Goal: Information Seeking & Learning: Learn about a topic

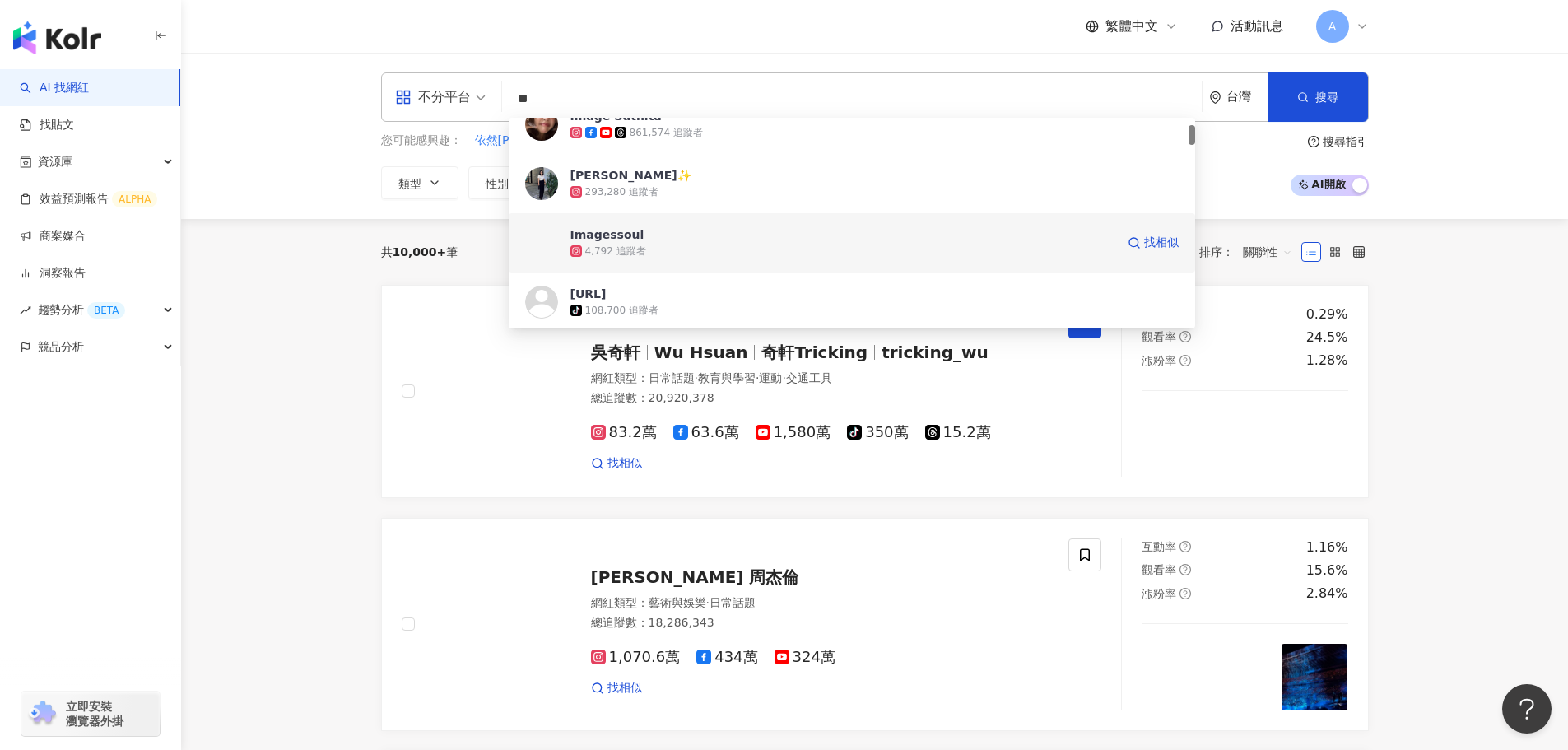
scroll to position [165, 0]
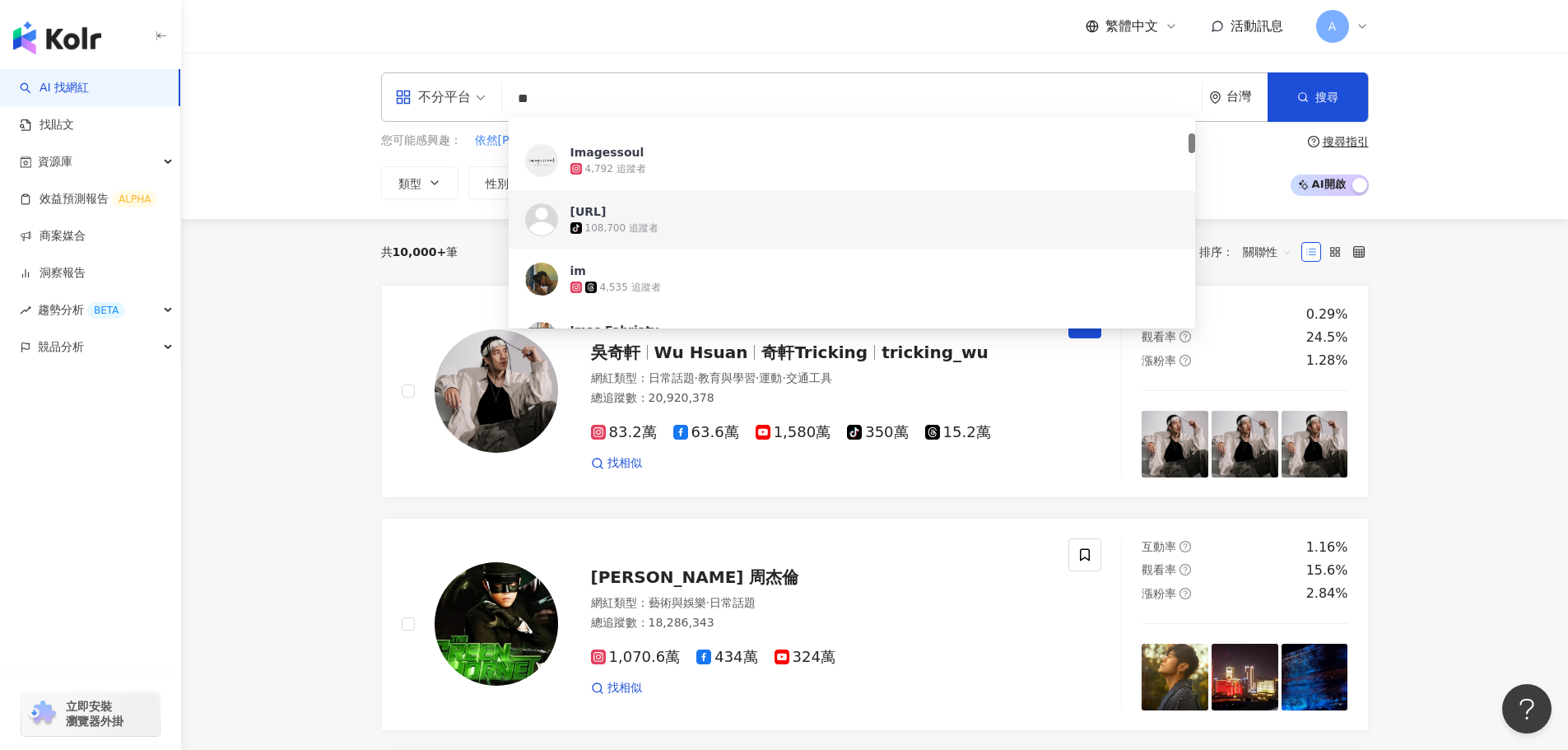
type input "*"
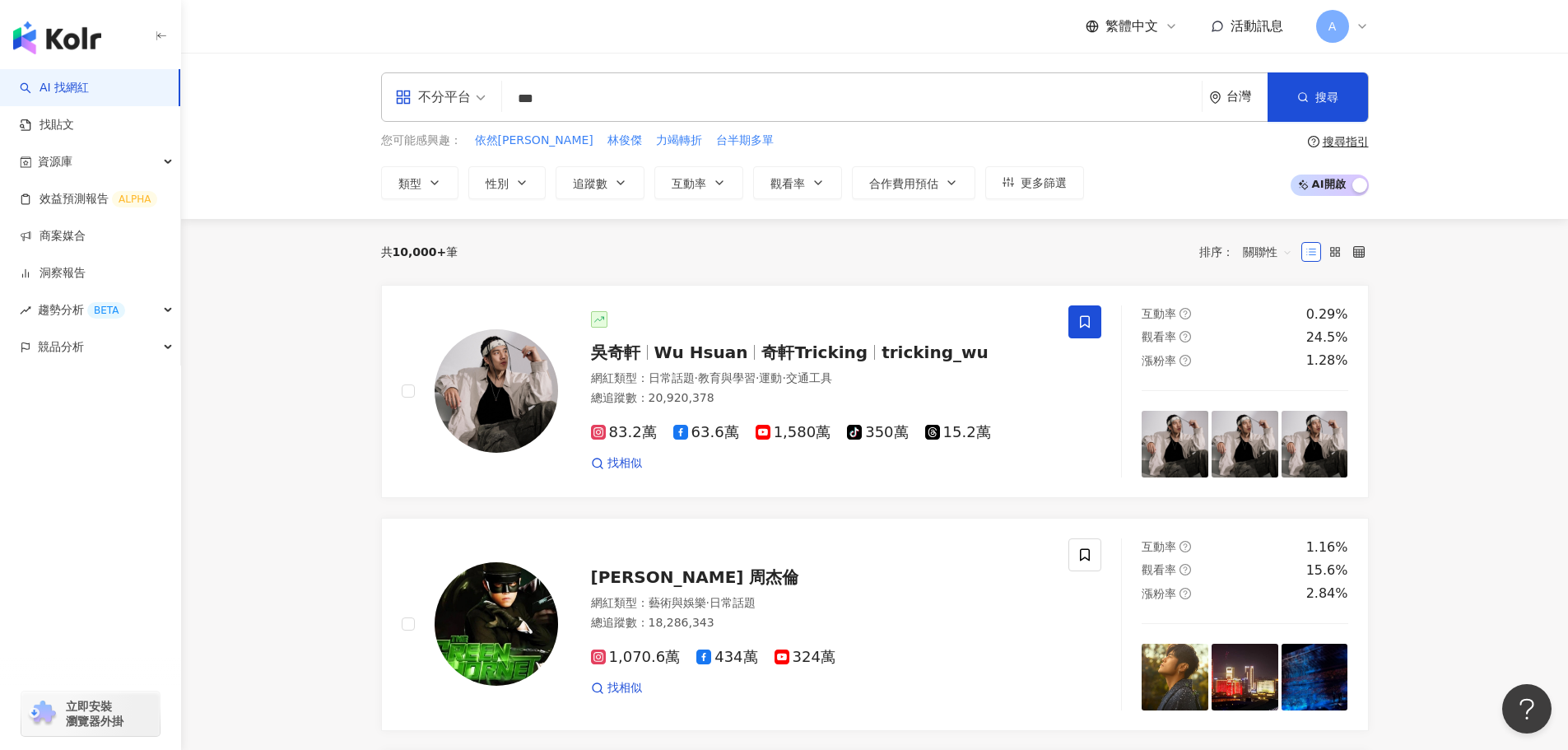
scroll to position [0, 0]
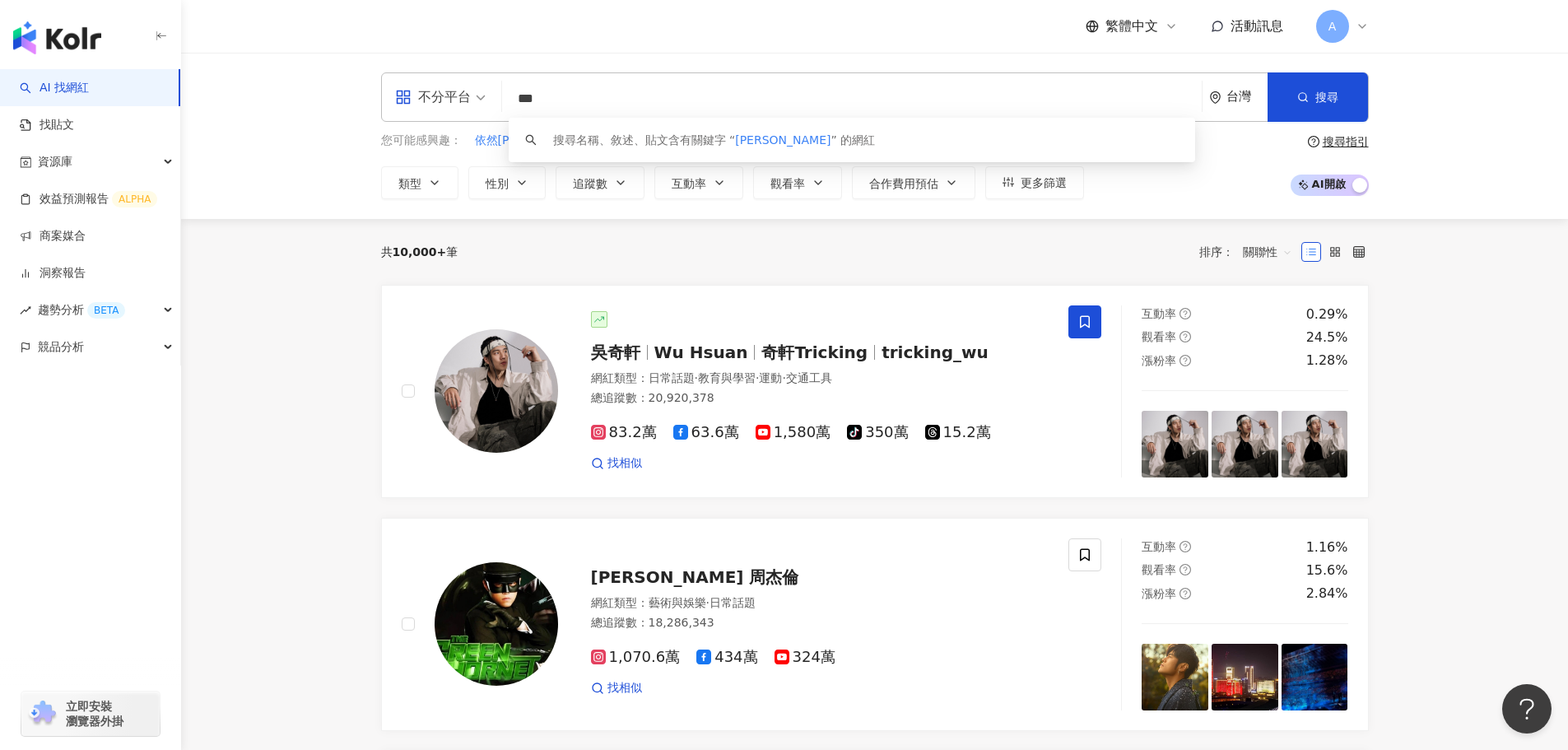
type input "***"
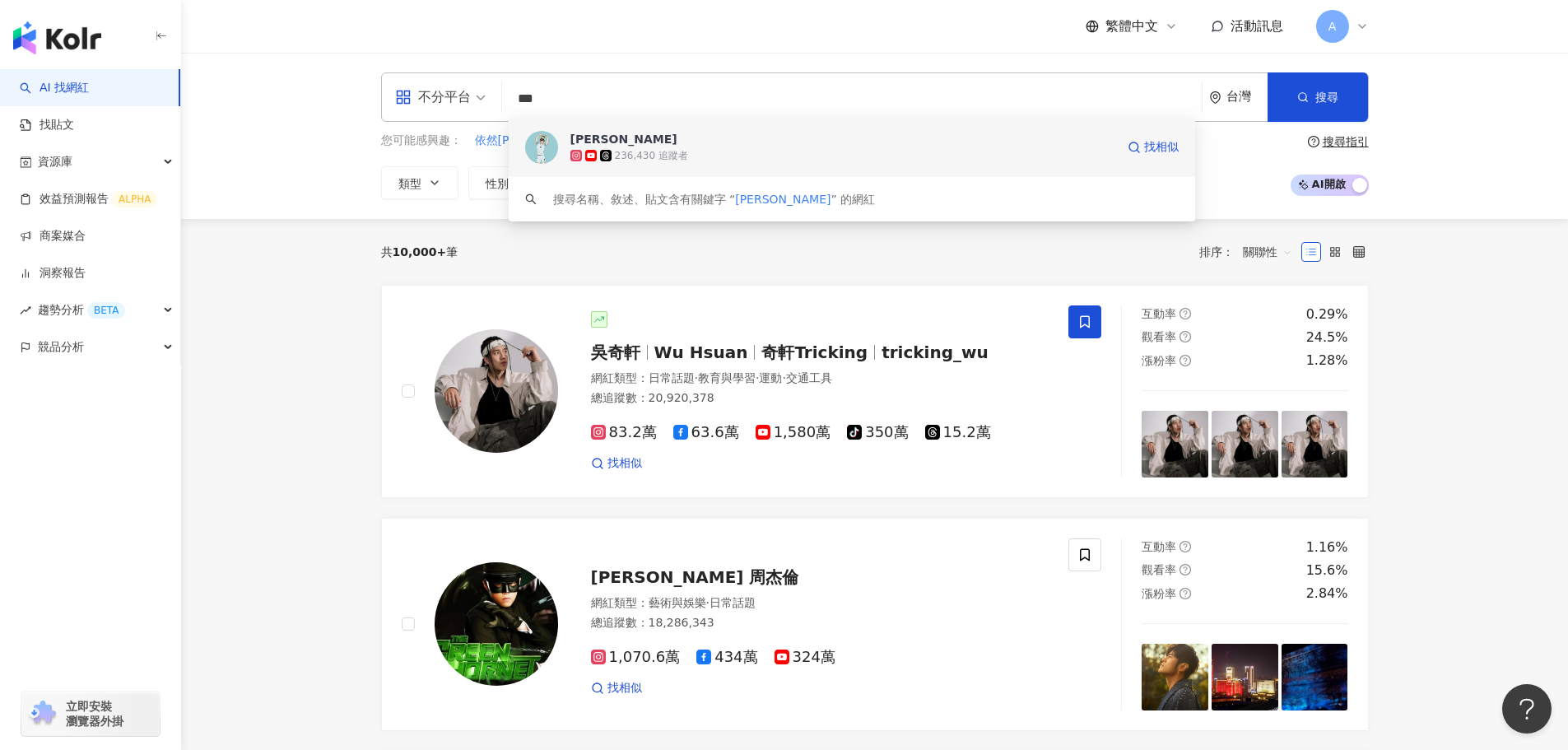
click at [669, 153] on div "236,430 追蹤者" at bounding box center [652, 156] width 73 height 14
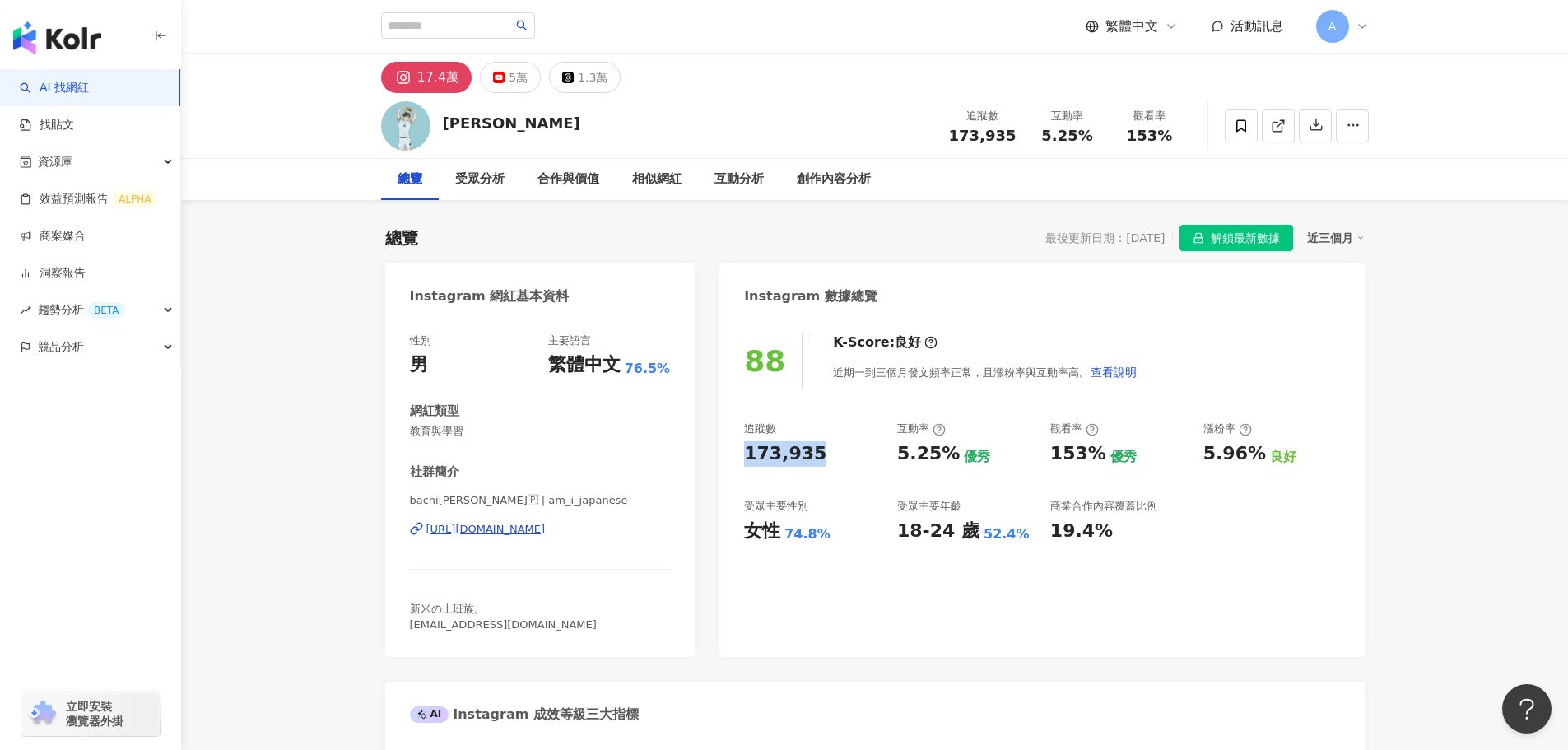
drag, startPoint x: 743, startPoint y: 459, endPoint x: 821, endPoint y: 459, distance: 78.0
click at [821, 459] on div "88 K-Score : 良好 近期一到三個月發文頻率正常，且漲粉率與互動率高。 查看說明 追蹤數 173,935 互動率 5.25% 優秀 觀看率 153%…" at bounding box center [1042, 487] width 645 height 340
copy div "173,935"
drag, startPoint x: 484, startPoint y: 502, endPoint x: 563, endPoint y: 505, distance: 79.1
click at [563, 505] on span "bachi[PERSON_NAME]🇵 | am_i_japanese" at bounding box center [540, 500] width 261 height 15
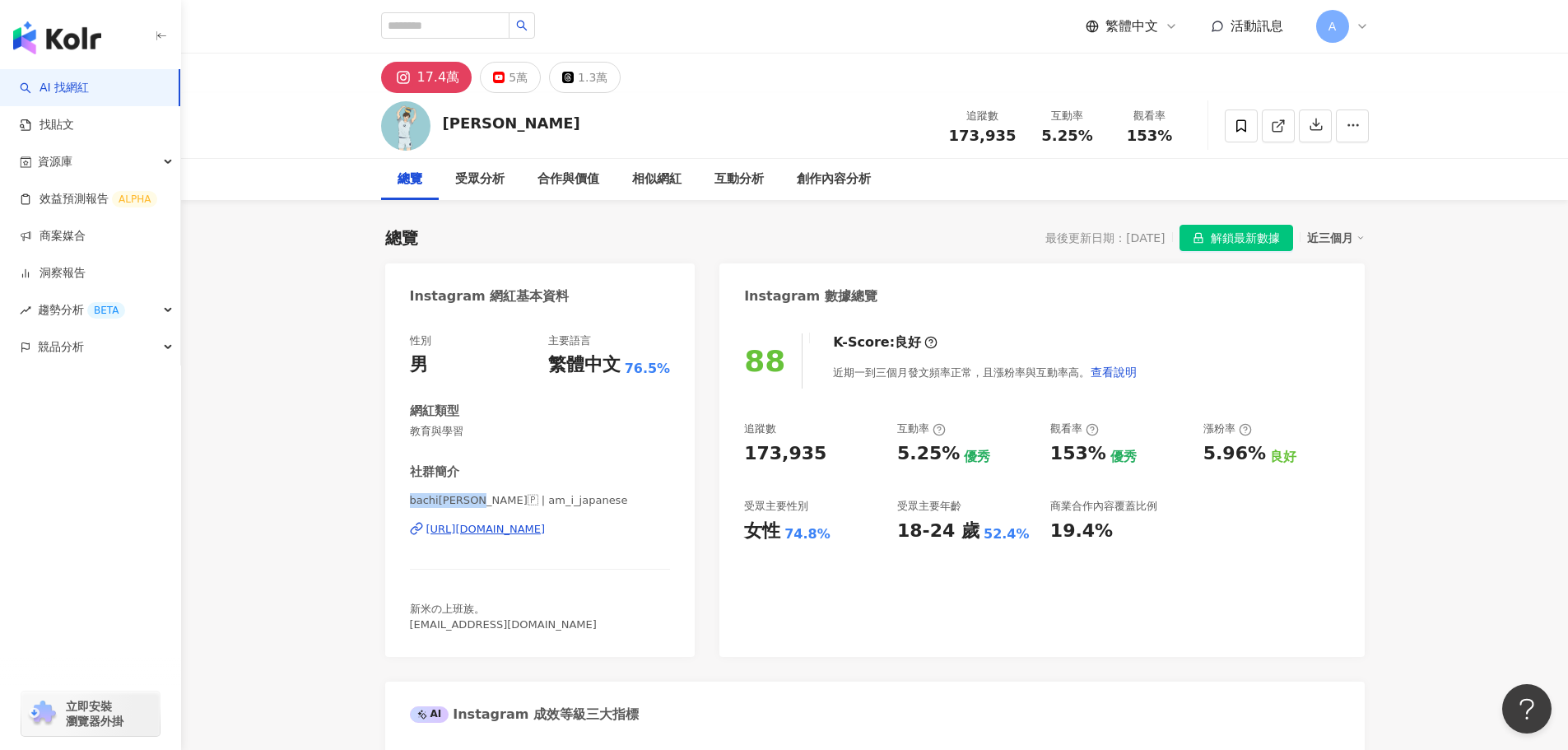
drag, startPoint x: 407, startPoint y: 502, endPoint x: 475, endPoint y: 503, distance: 68.0
click at [475, 503] on div "性別 男 主要語言 繁體中文 76.5% 網紅類型 教育與學習 社群簡介 bachi[PERSON_NAME]🇯🇵 | am_i_japanese [URL]…" at bounding box center [540, 487] width 311 height 340
copy span "bachi周秉志🇯🇵 |"
click at [435, 529] on div "[URL][DOMAIN_NAME]" at bounding box center [485, 529] width 119 height 15
drag, startPoint x: 745, startPoint y: 453, endPoint x: 821, endPoint y: 453, distance: 76.0
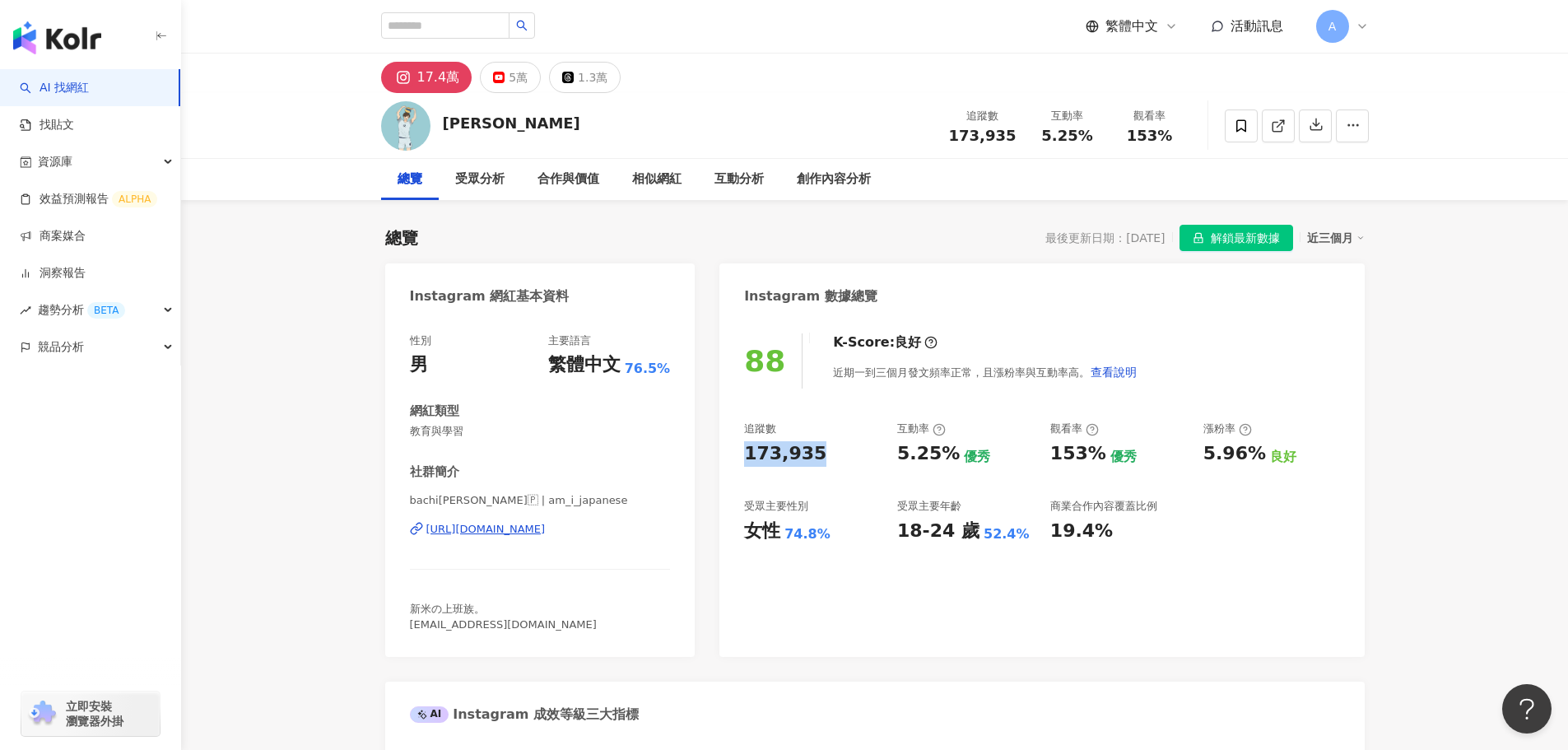
click at [821, 453] on div "88 K-Score : 良好 近期一到三個月發文頻率正常，且漲粉率與互動率高。 查看說明 追蹤數 173,935 互動率 5.25% 優秀 觀看率 153%…" at bounding box center [1042, 487] width 645 height 340
copy div "173,935"
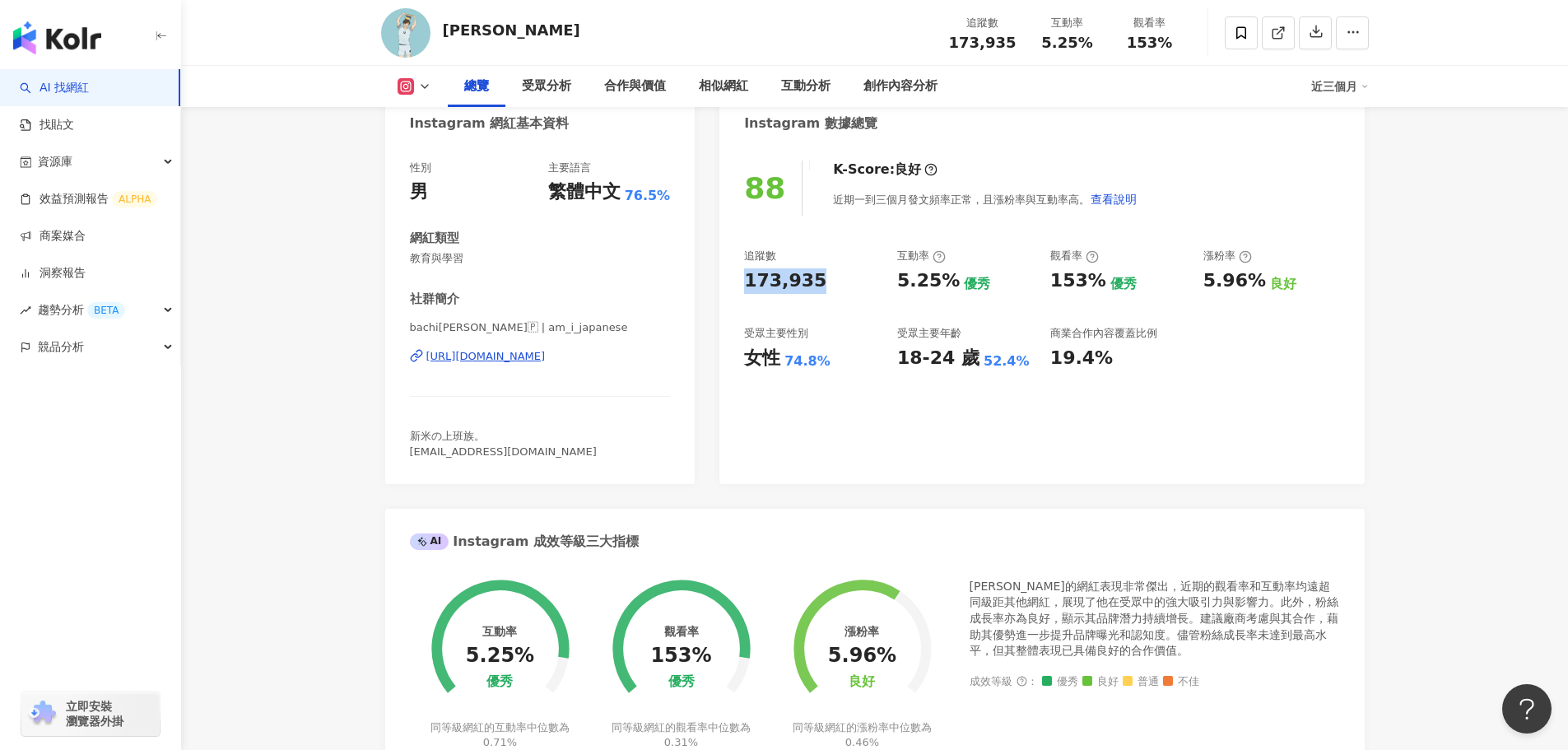
scroll to position [82, 0]
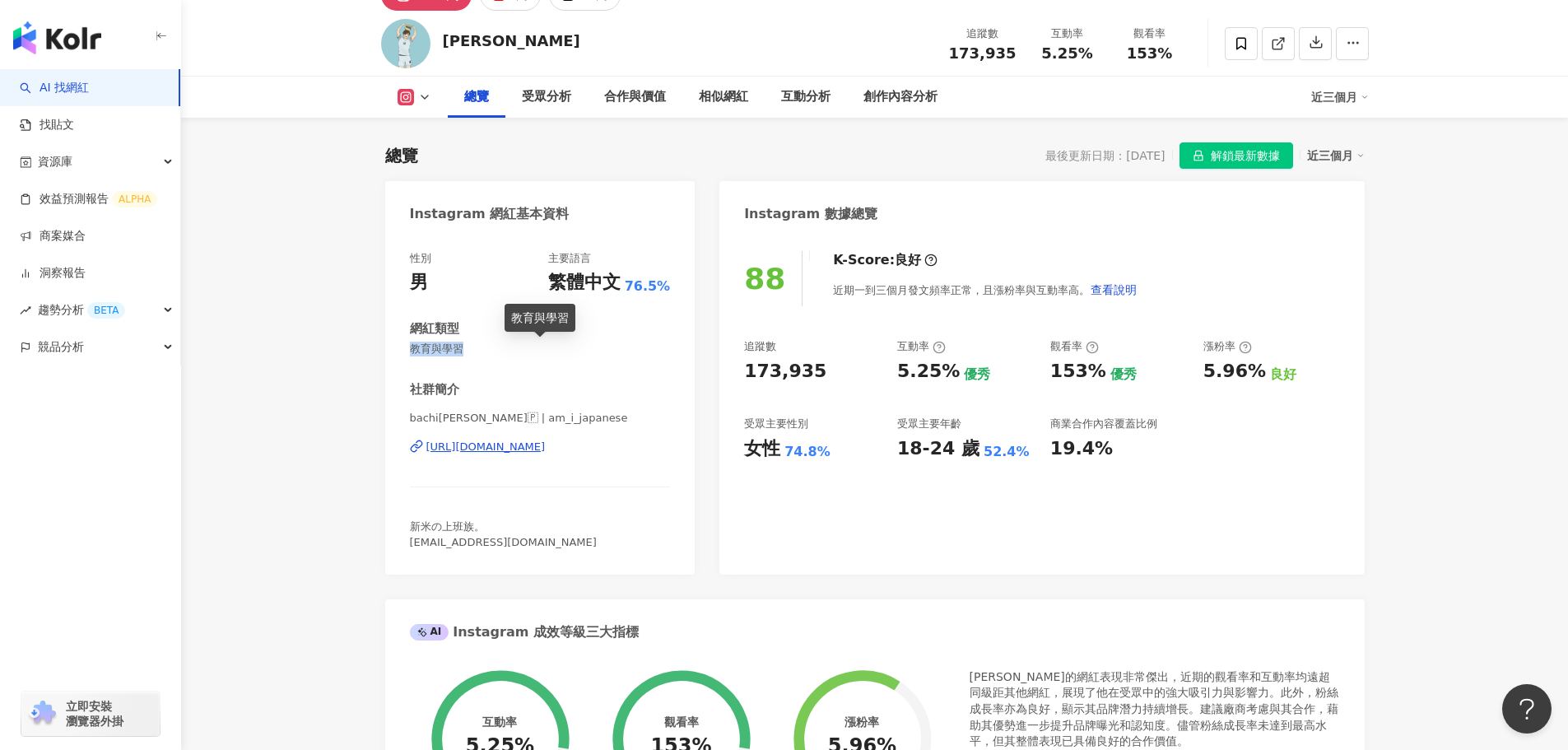
drag, startPoint x: 406, startPoint y: 345, endPoint x: 477, endPoint y: 355, distance: 71.7
click at [477, 355] on div "性別 男 主要語言 繁體中文 76.5% 網紅類型 教育與學習 社群簡介 bachi周秉志🇯🇵 | am_i_japanese https://www.ins…" at bounding box center [540, 405] width 311 height 340
copy span "教育與學習"
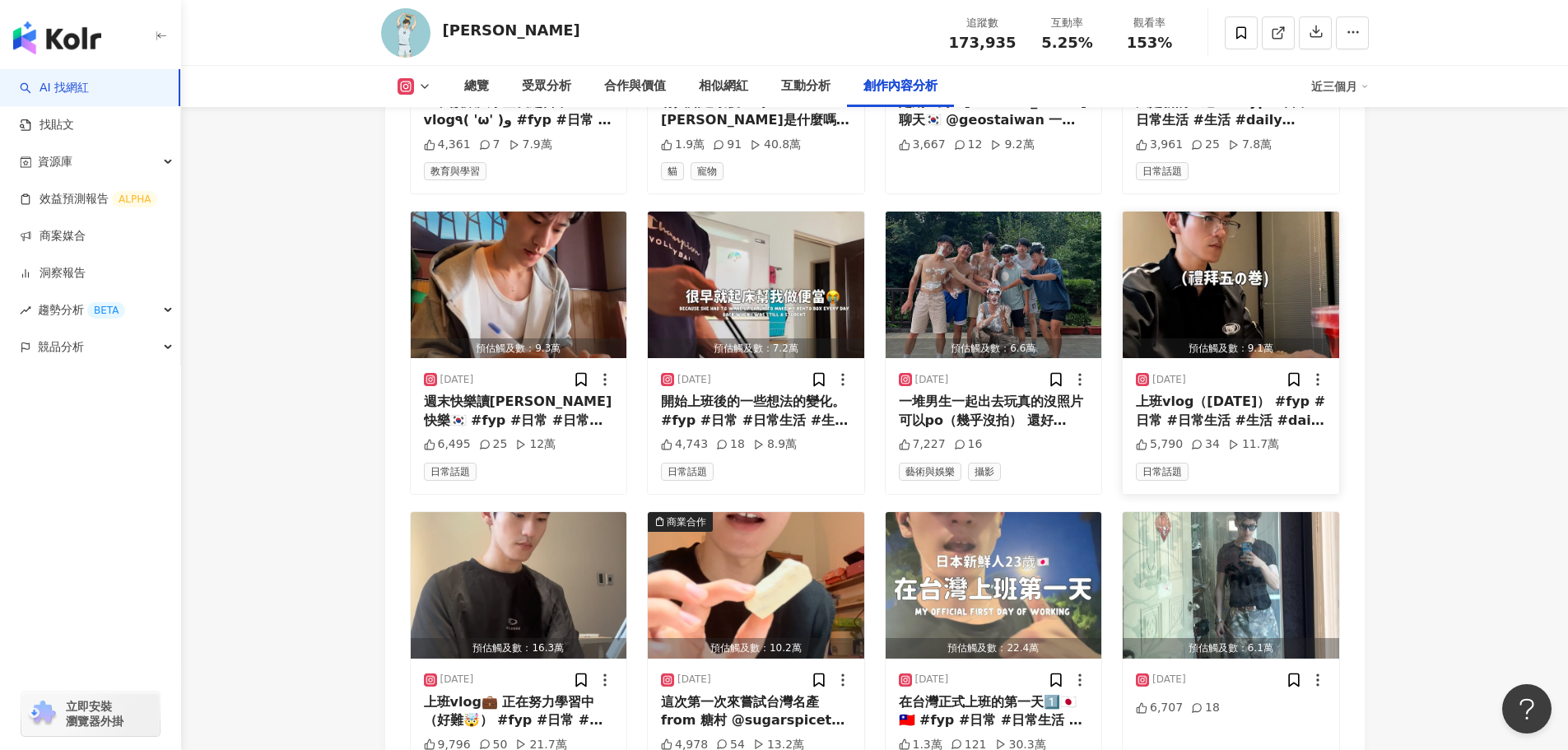
scroll to position [5514, 0]
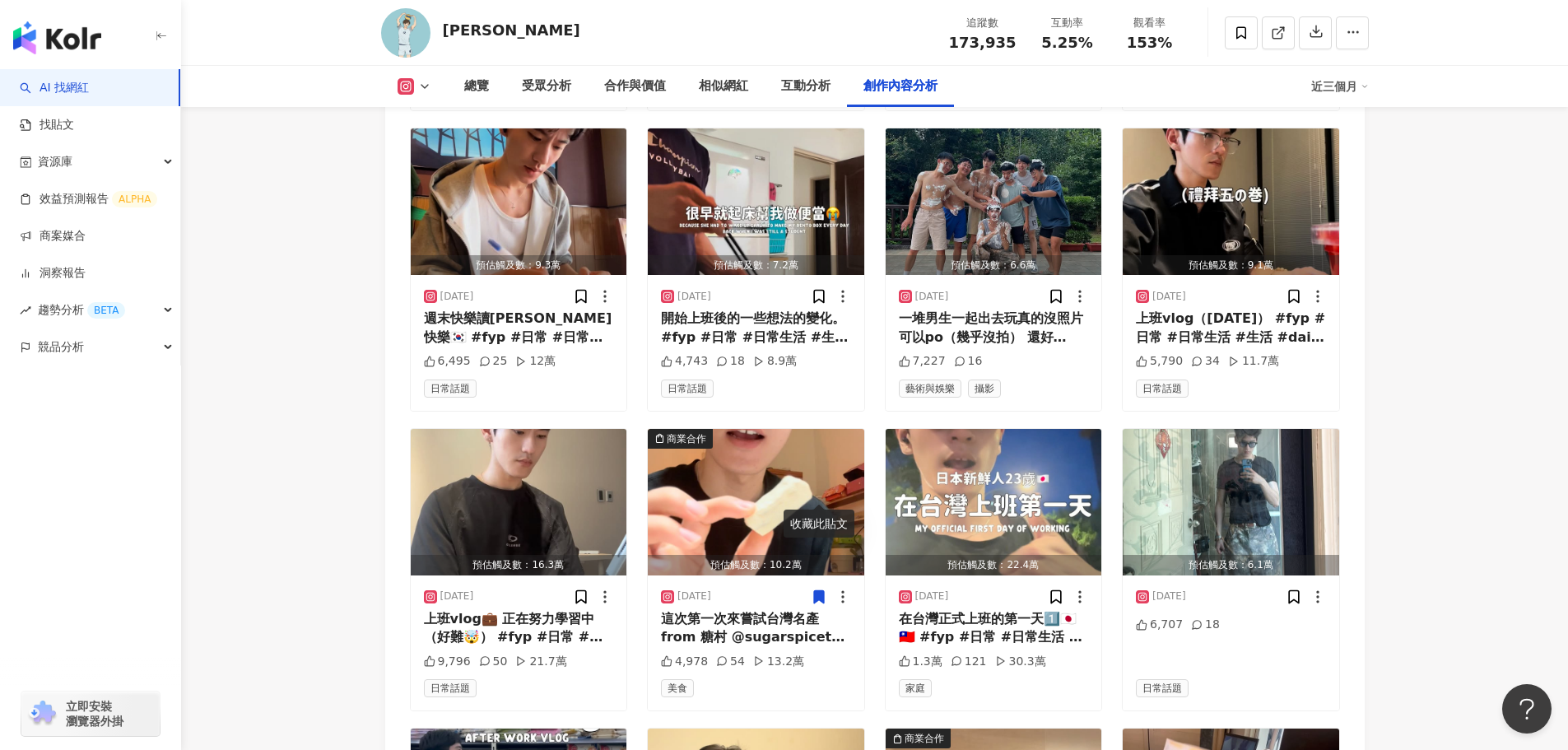
scroll to position [4940, 0]
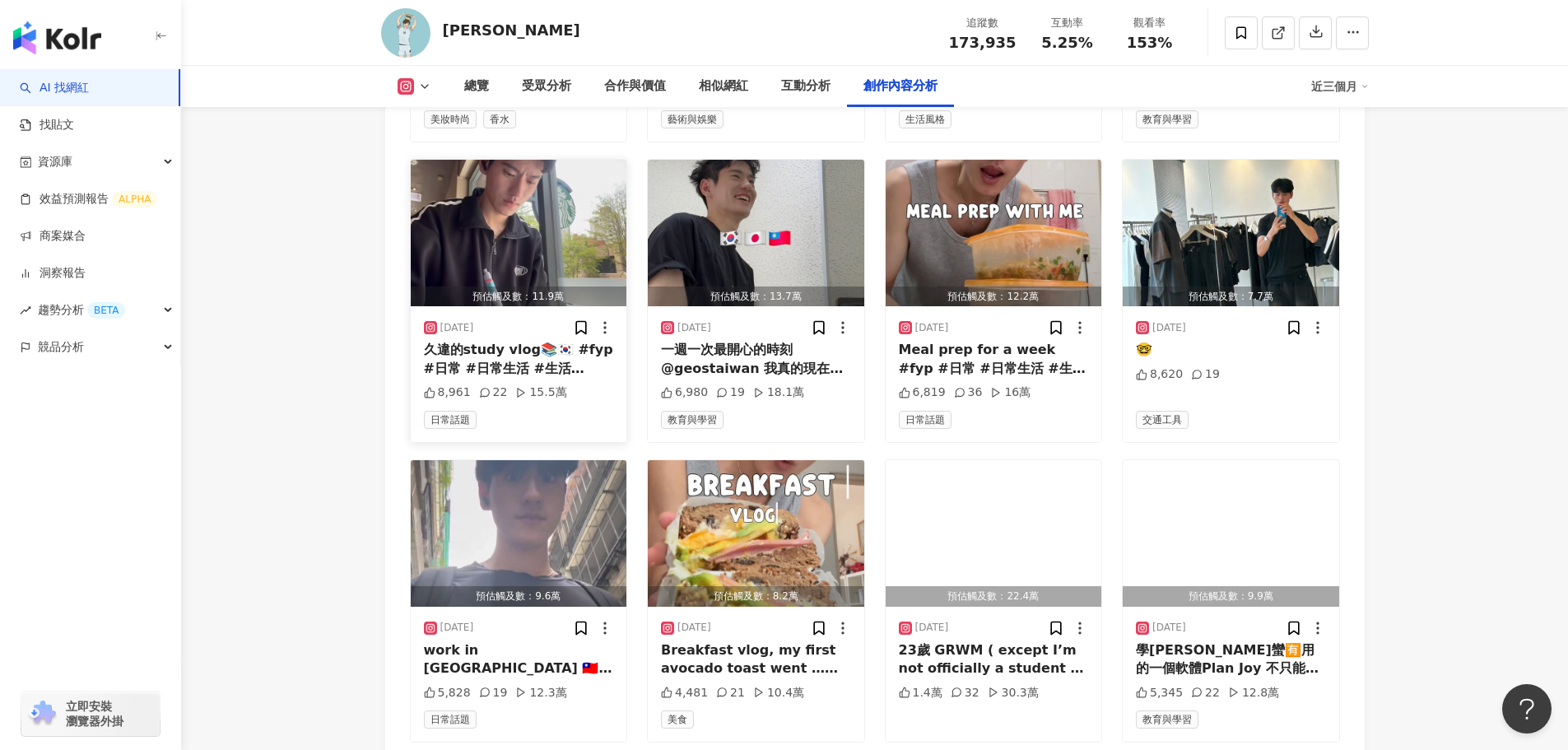
scroll to position [6586, 0]
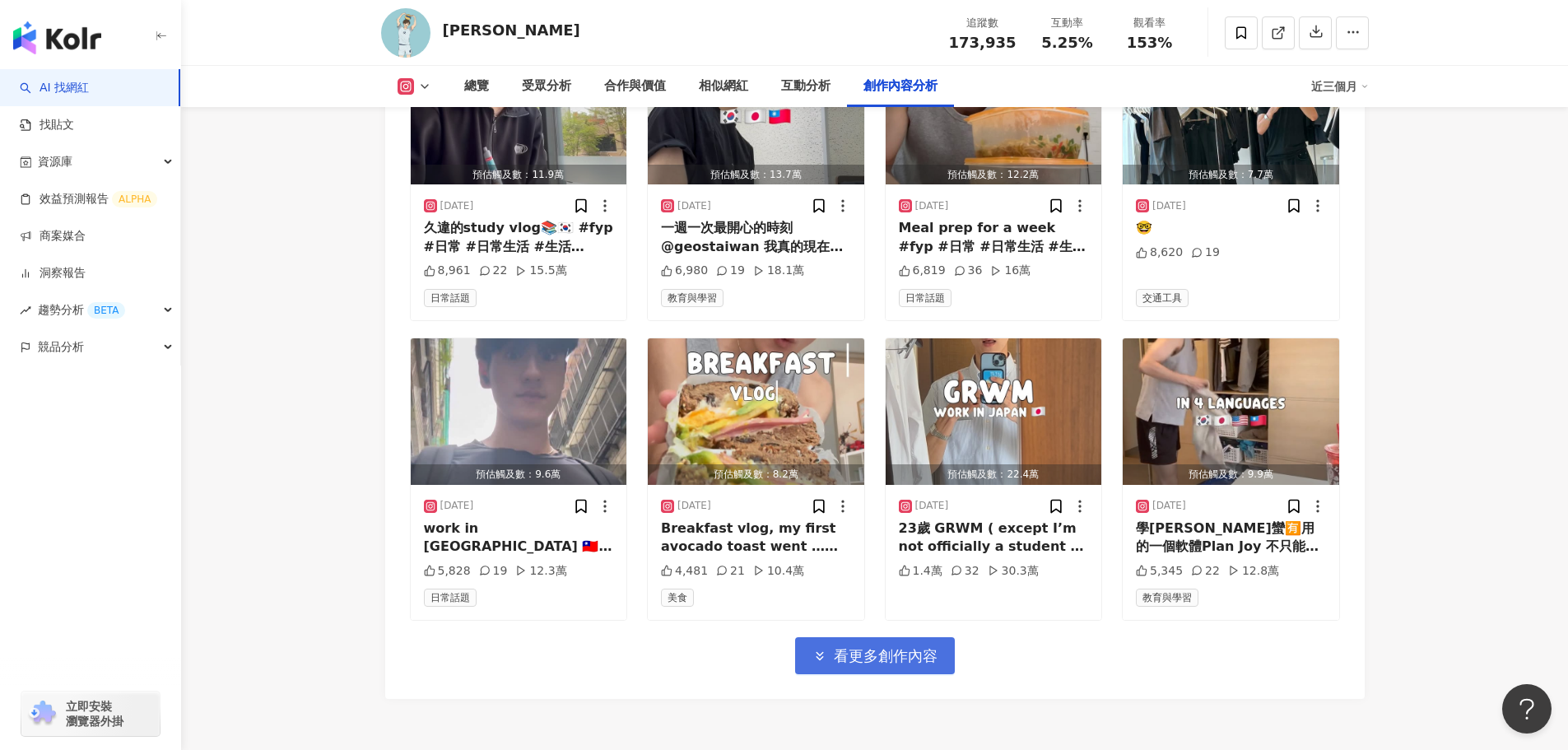
click at [939, 637] on button "看更多創作內容" at bounding box center [875, 655] width 160 height 37
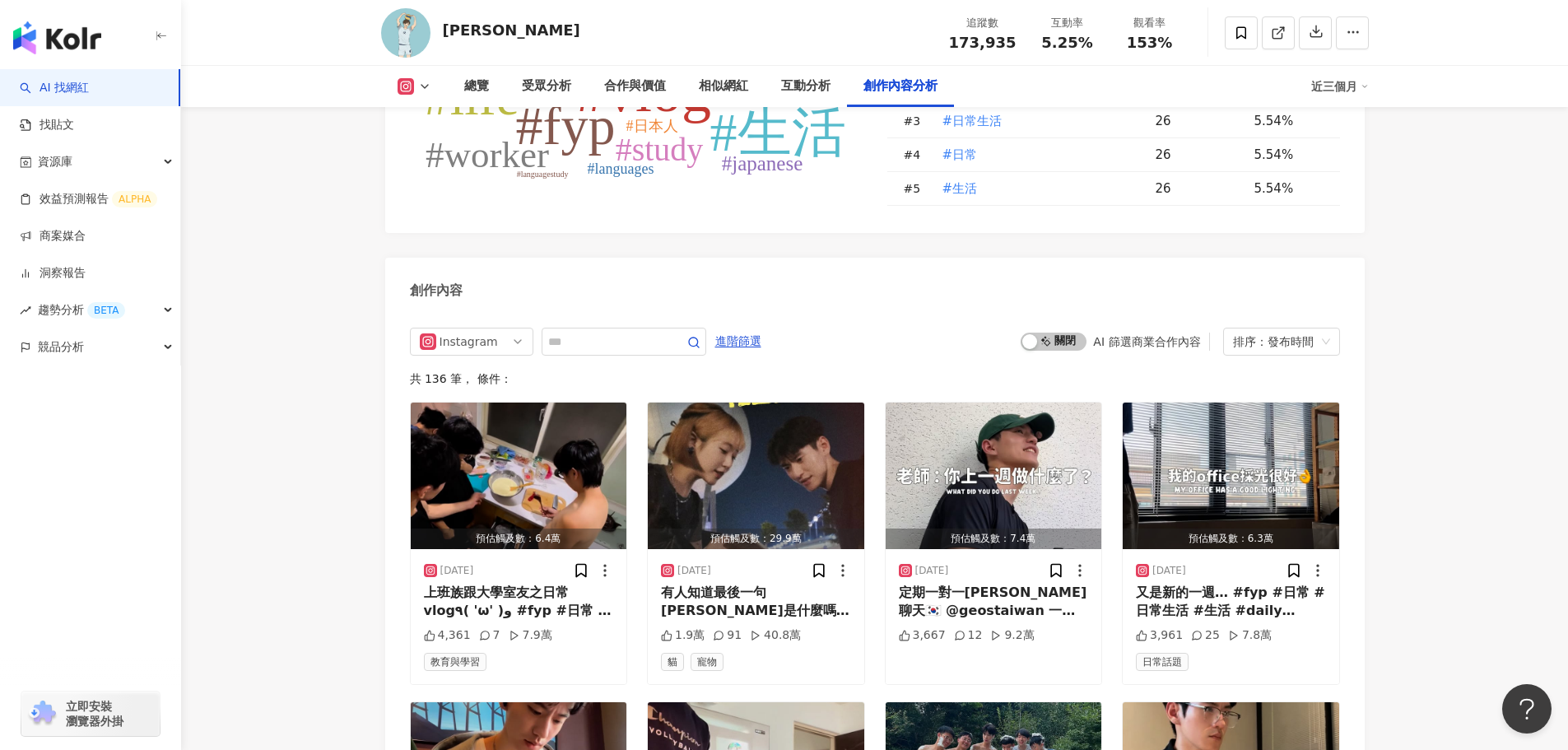
scroll to position [4940, 0]
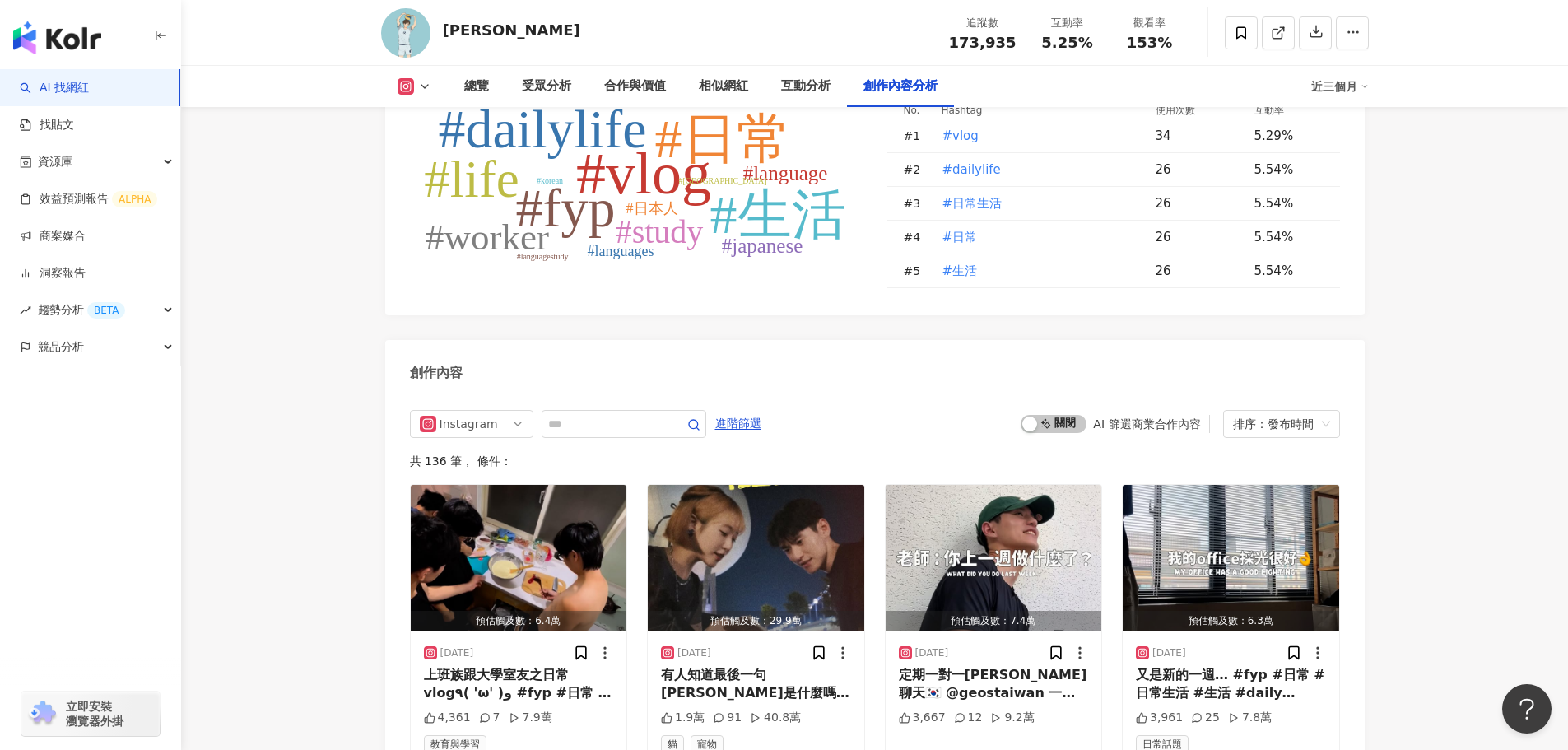
scroll to position [4940, 0]
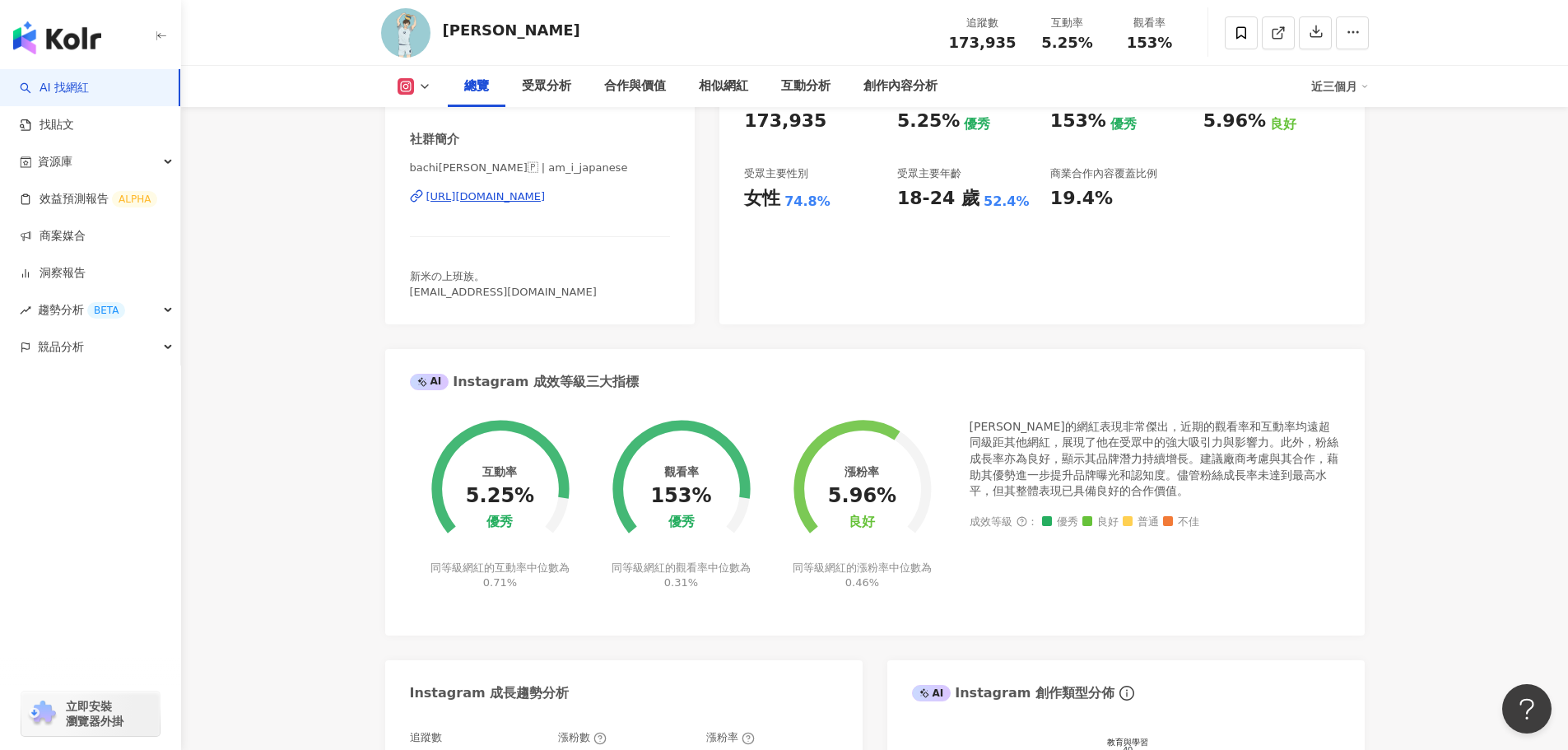
scroll to position [331, 0]
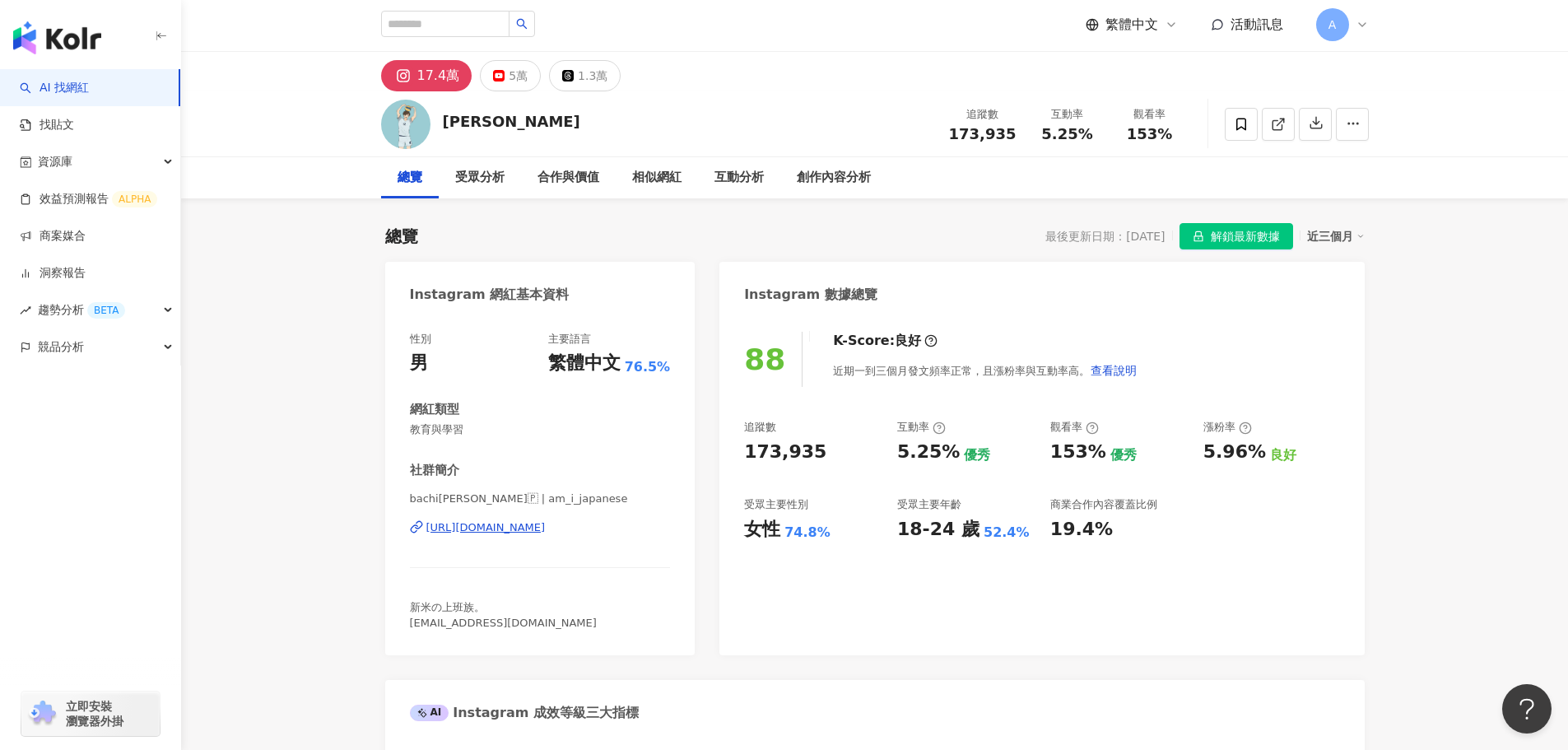
scroll to position [0, 0]
click at [497, 177] on div "受眾分析" at bounding box center [480, 180] width 49 height 20
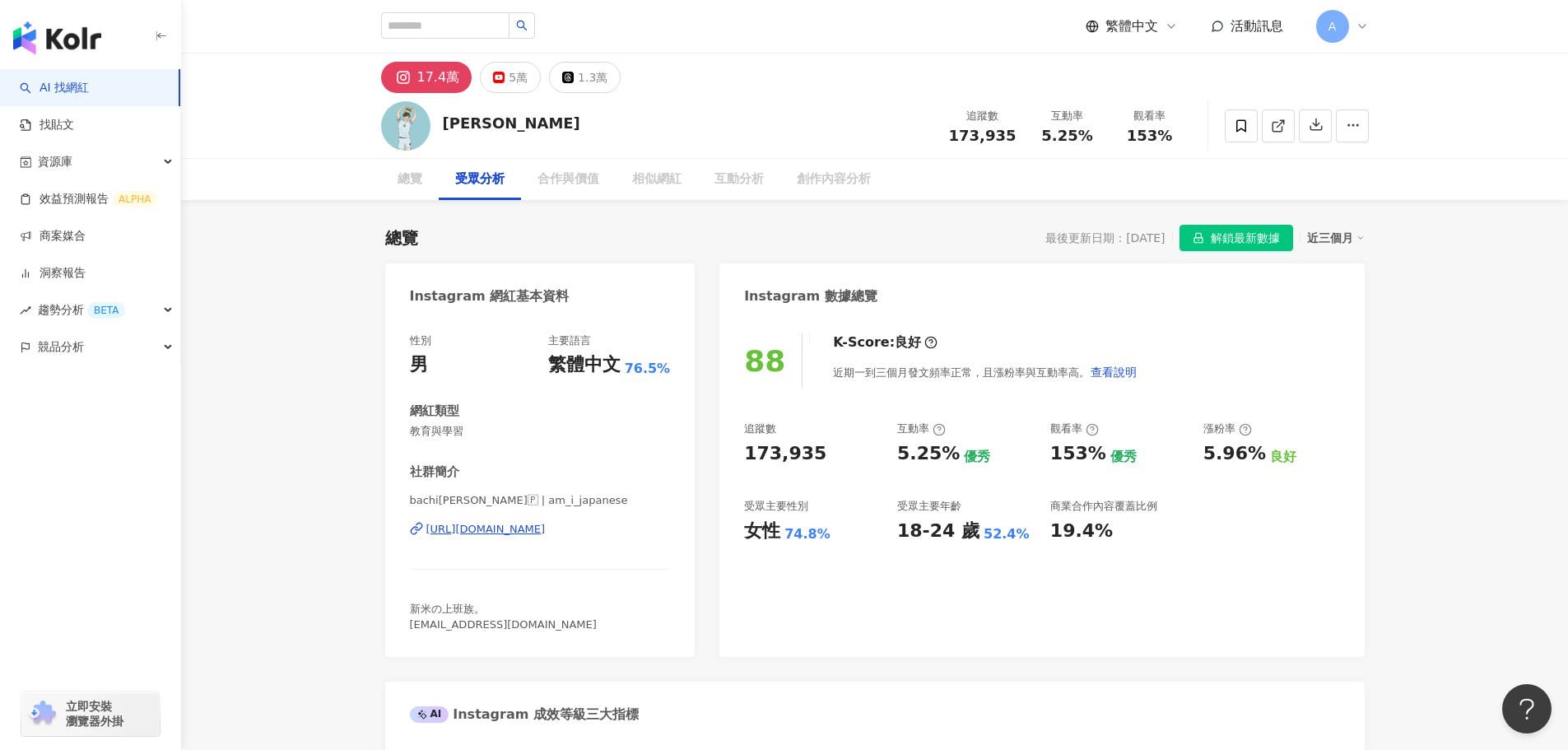
scroll to position [1379, 0]
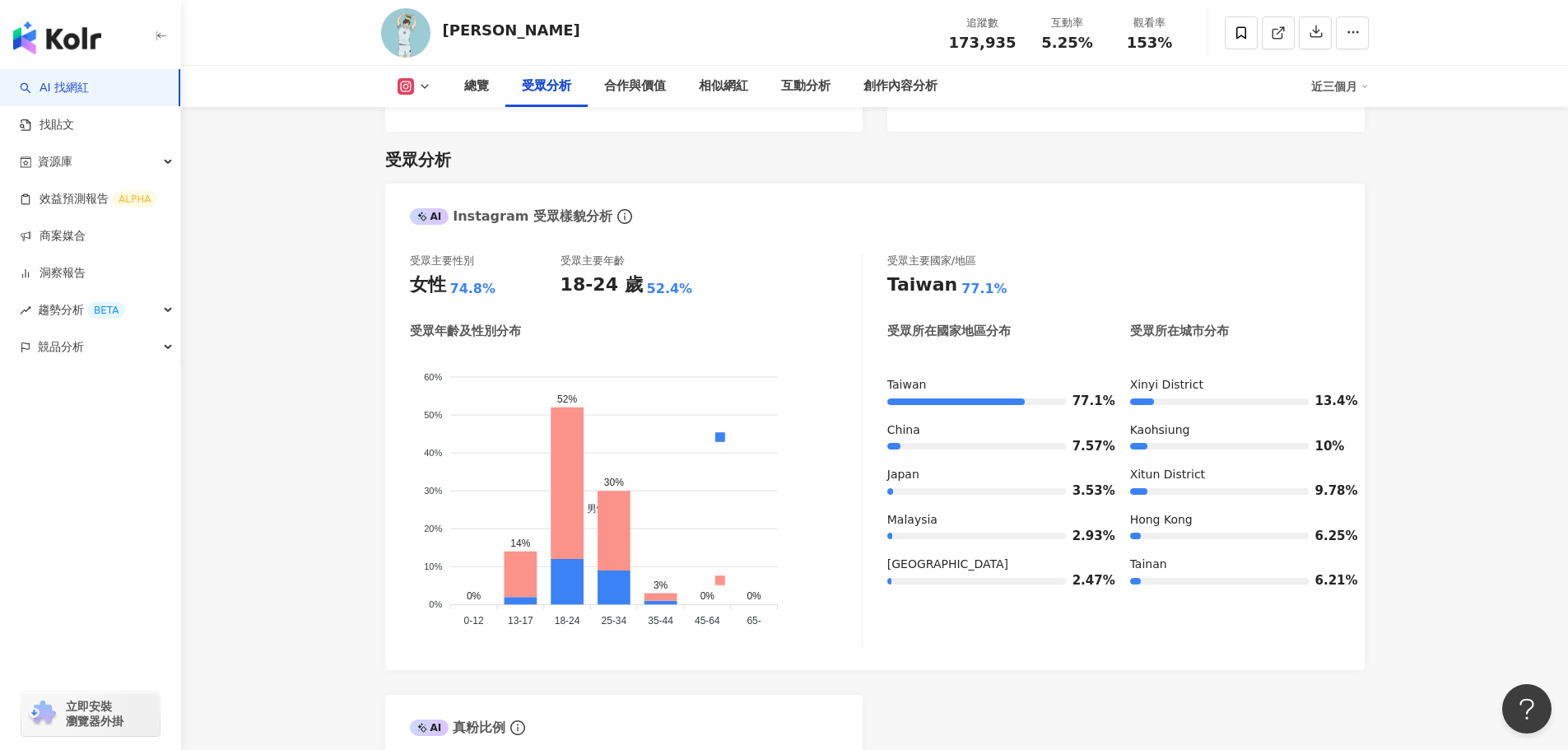
click at [75, 80] on link "AI 找網紅" at bounding box center [54, 88] width 69 height 17
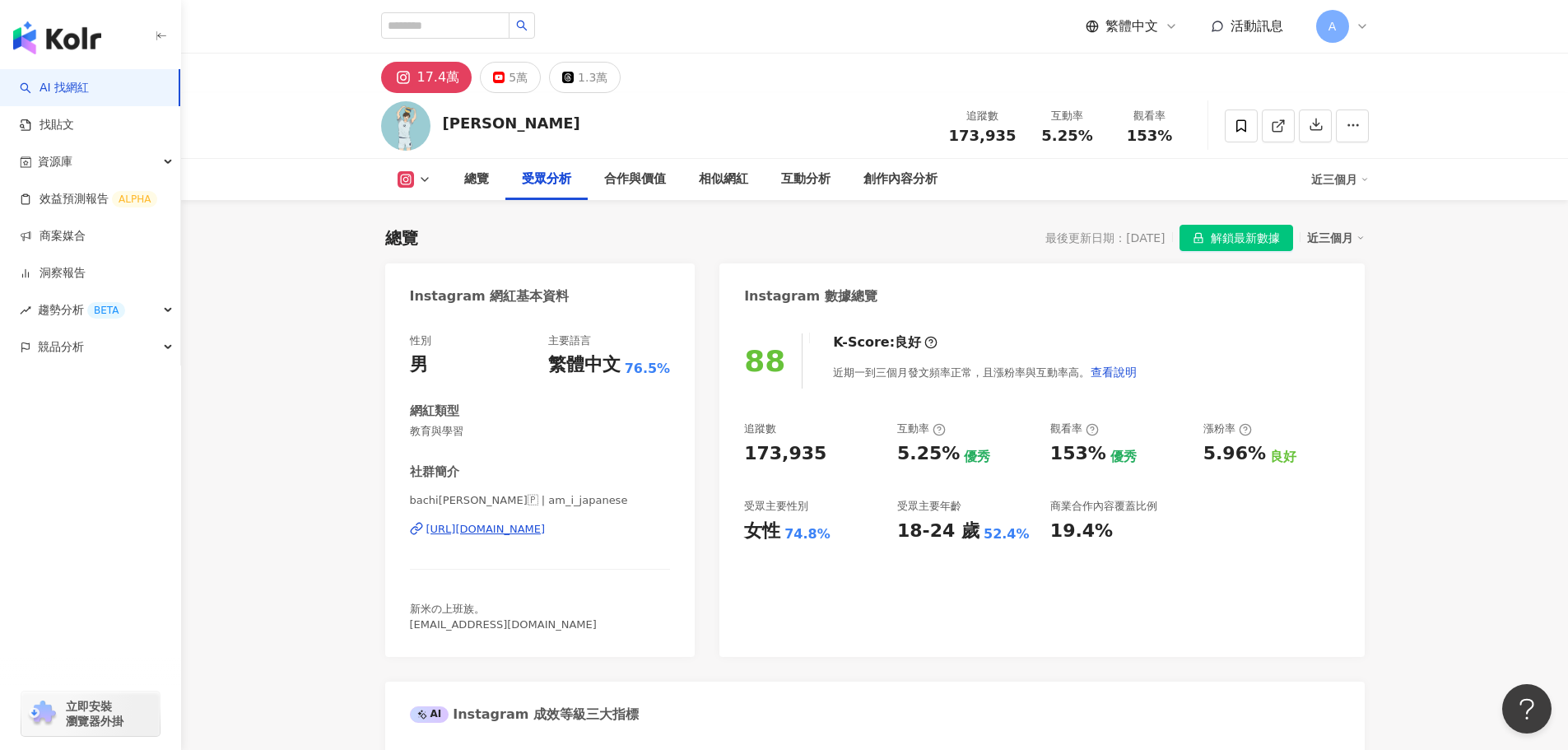
click at [1356, 24] on icon at bounding box center [1362, 27] width 13 height 13
click at [1366, 22] on icon at bounding box center [1362, 27] width 13 height 13
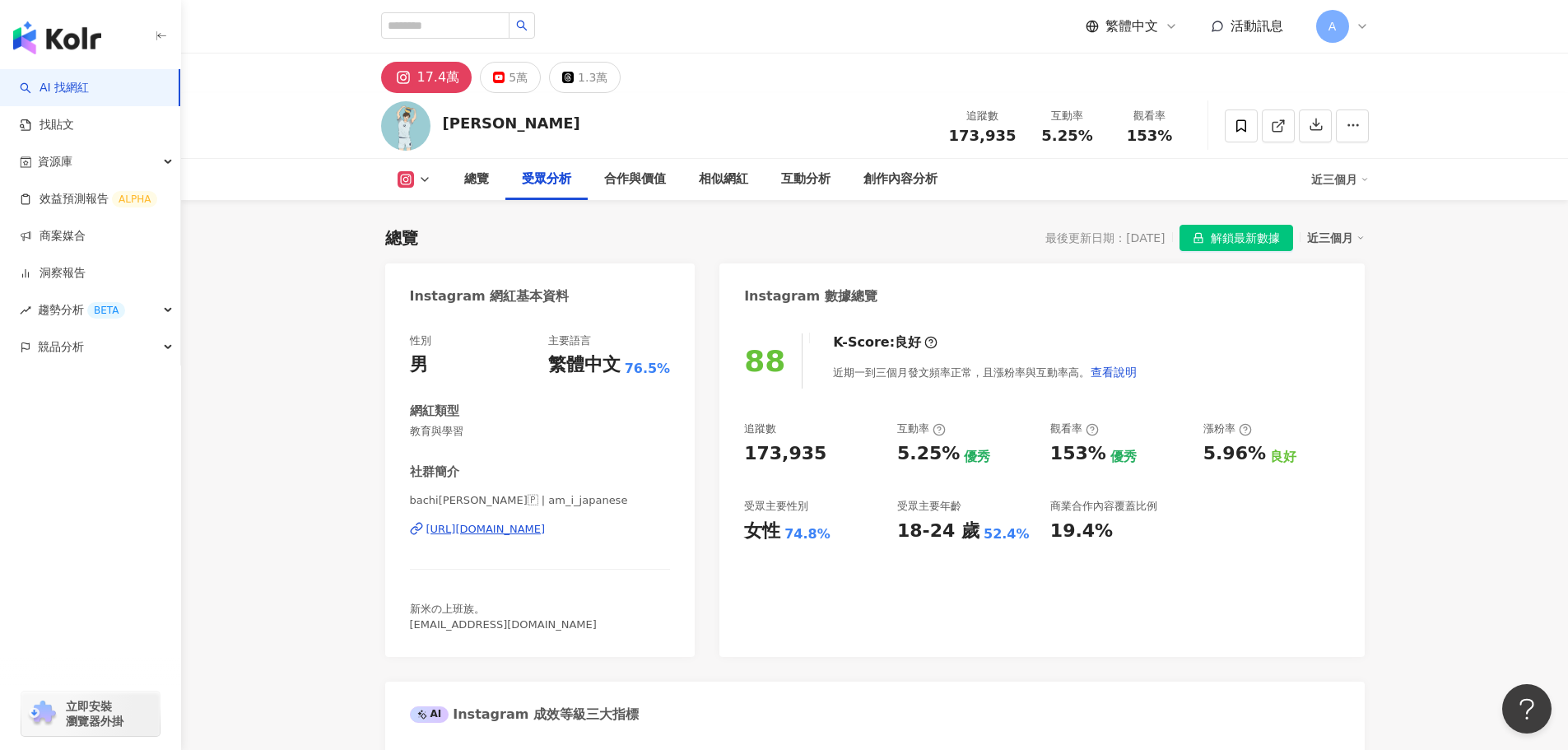
click at [1325, 462] on div "5.96% 良好" at bounding box center [1272, 454] width 137 height 26
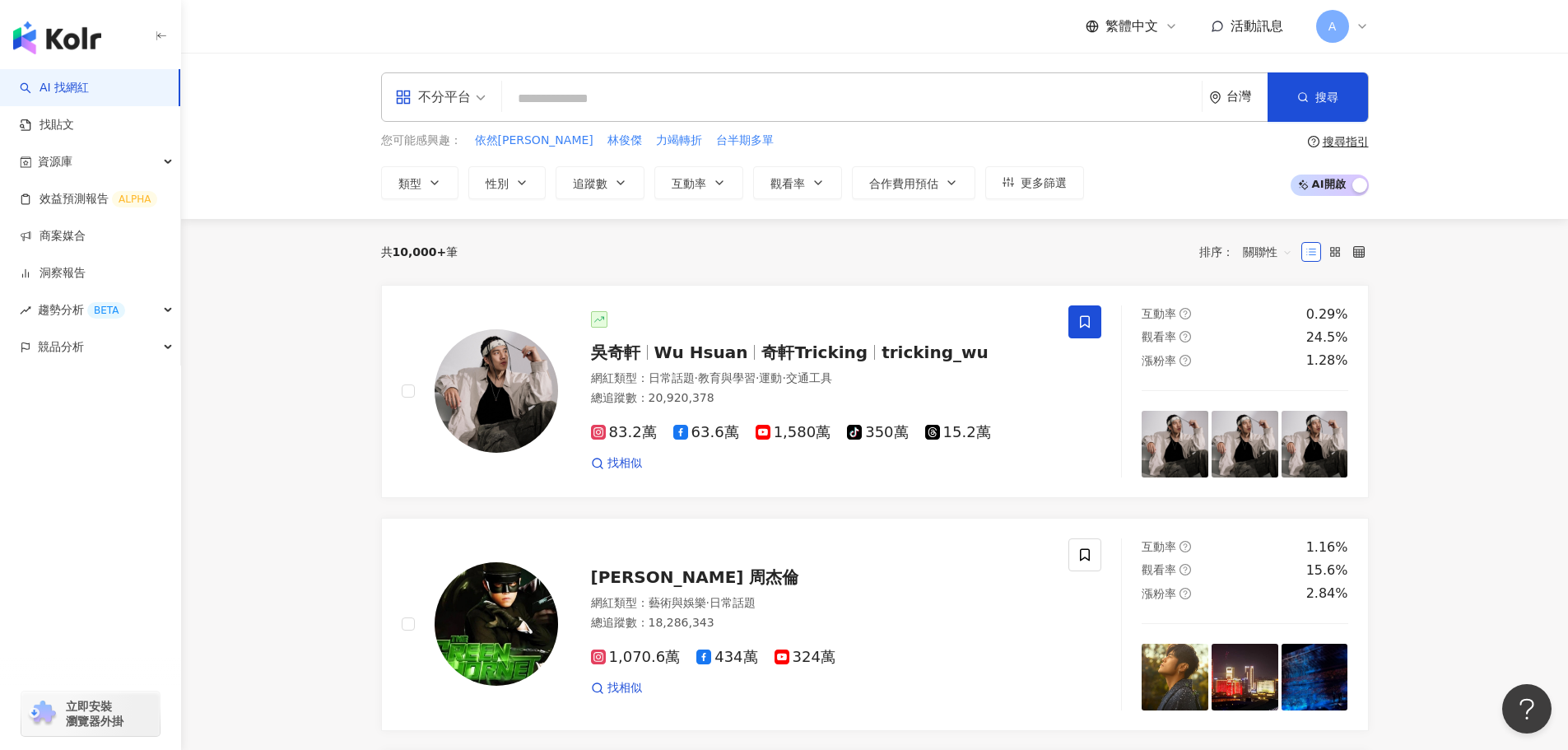
click at [693, 102] on input "search" at bounding box center [852, 99] width 687 height 32
click at [729, 105] on input "search" at bounding box center [852, 99] width 687 height 32
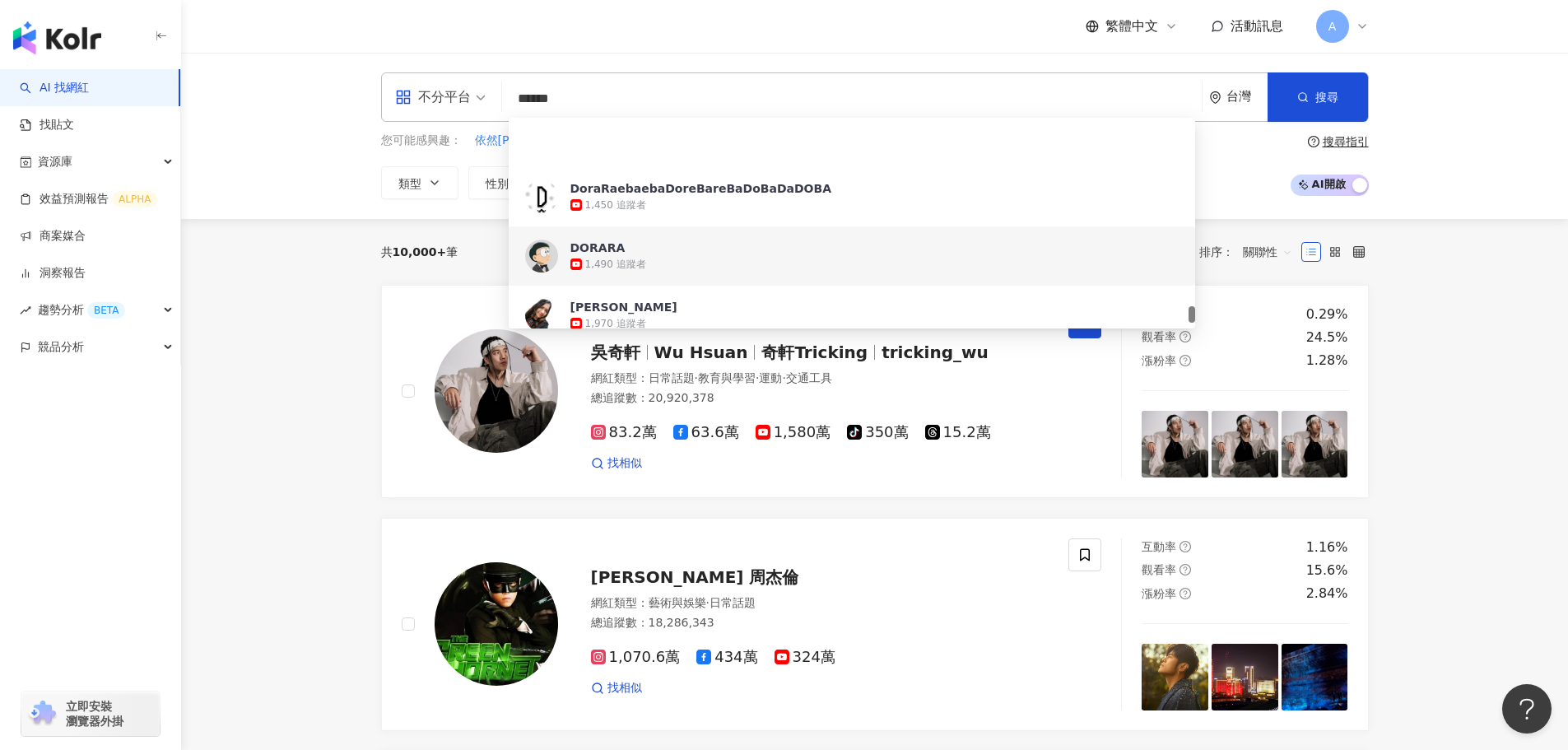
scroll to position [3292, 0]
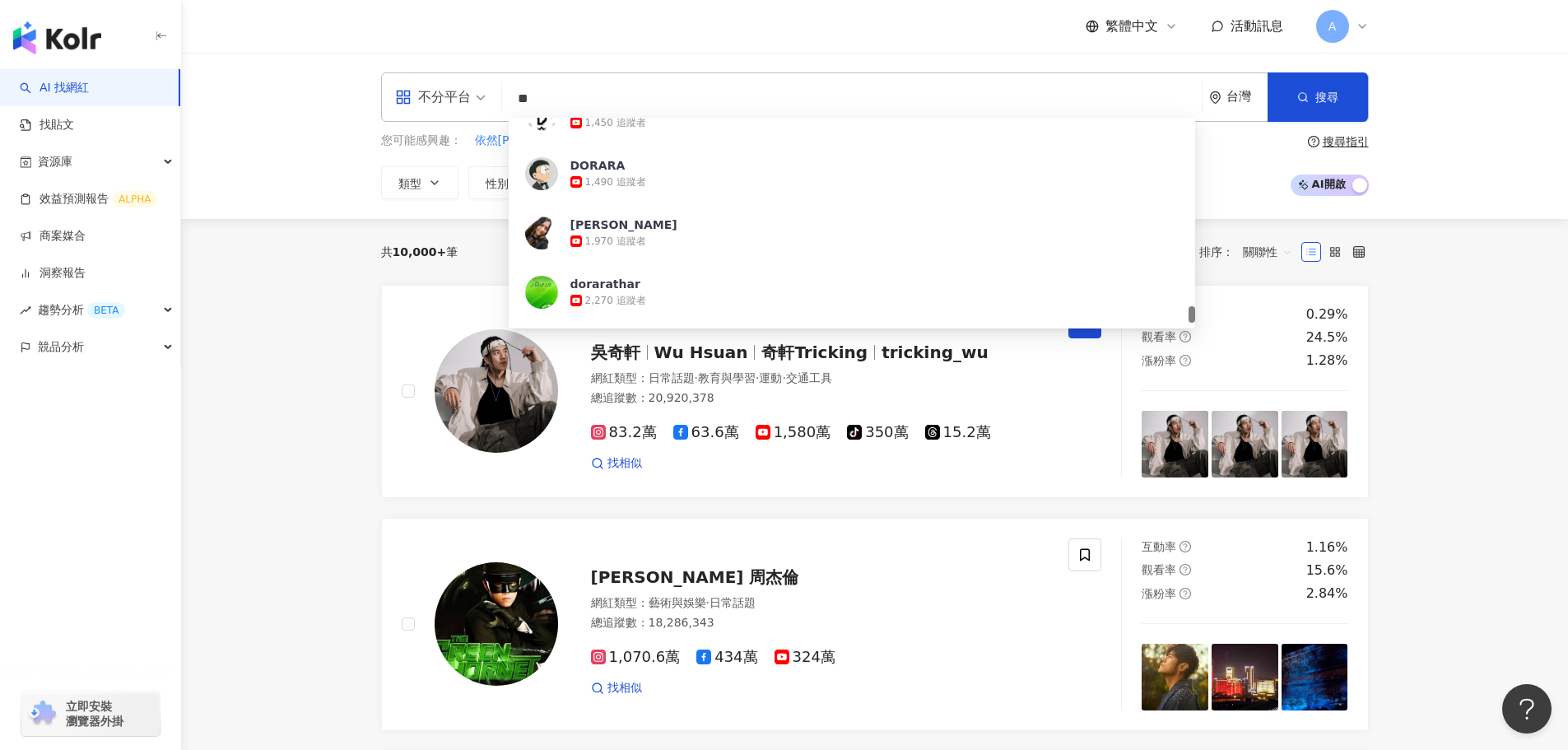
type input "*"
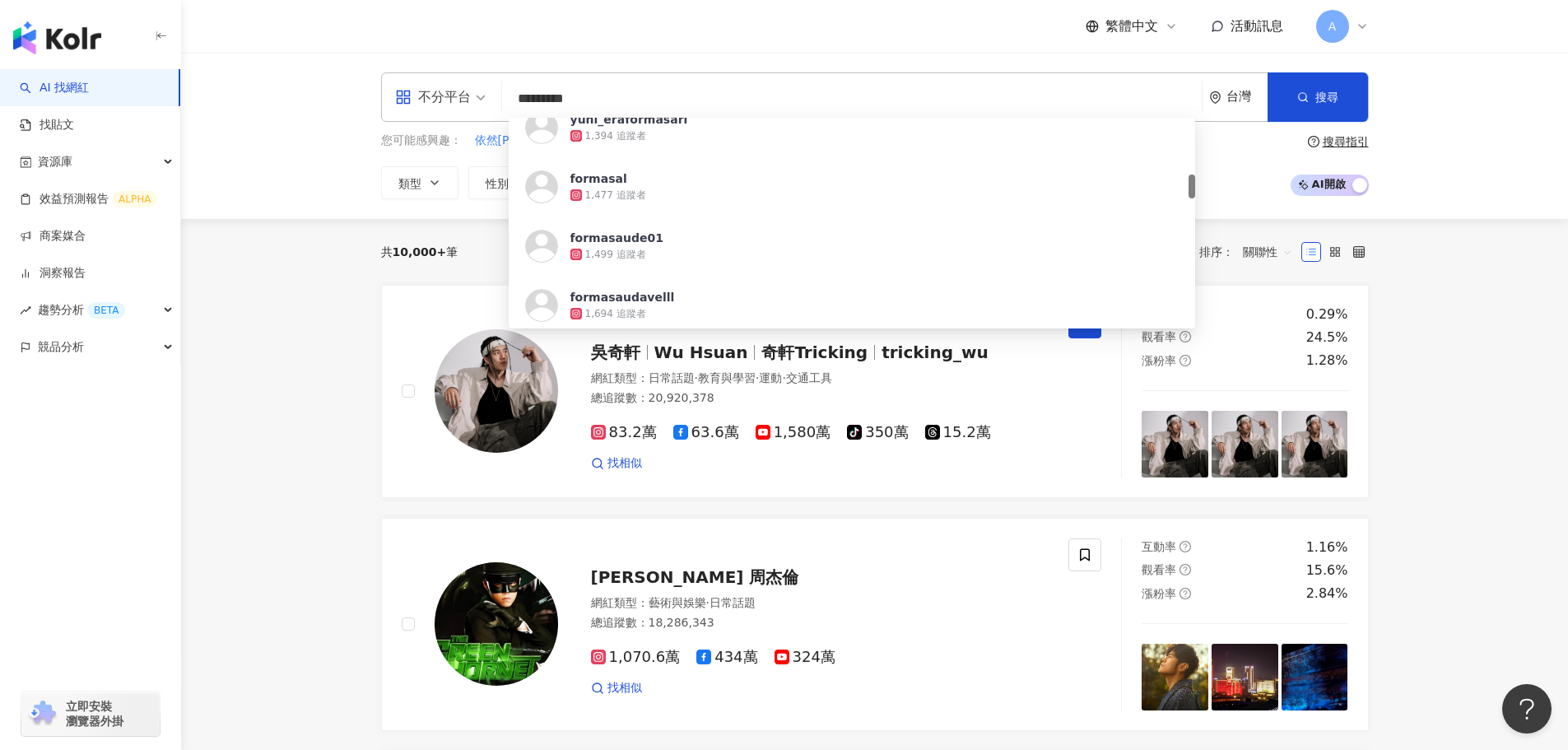
scroll to position [0, 0]
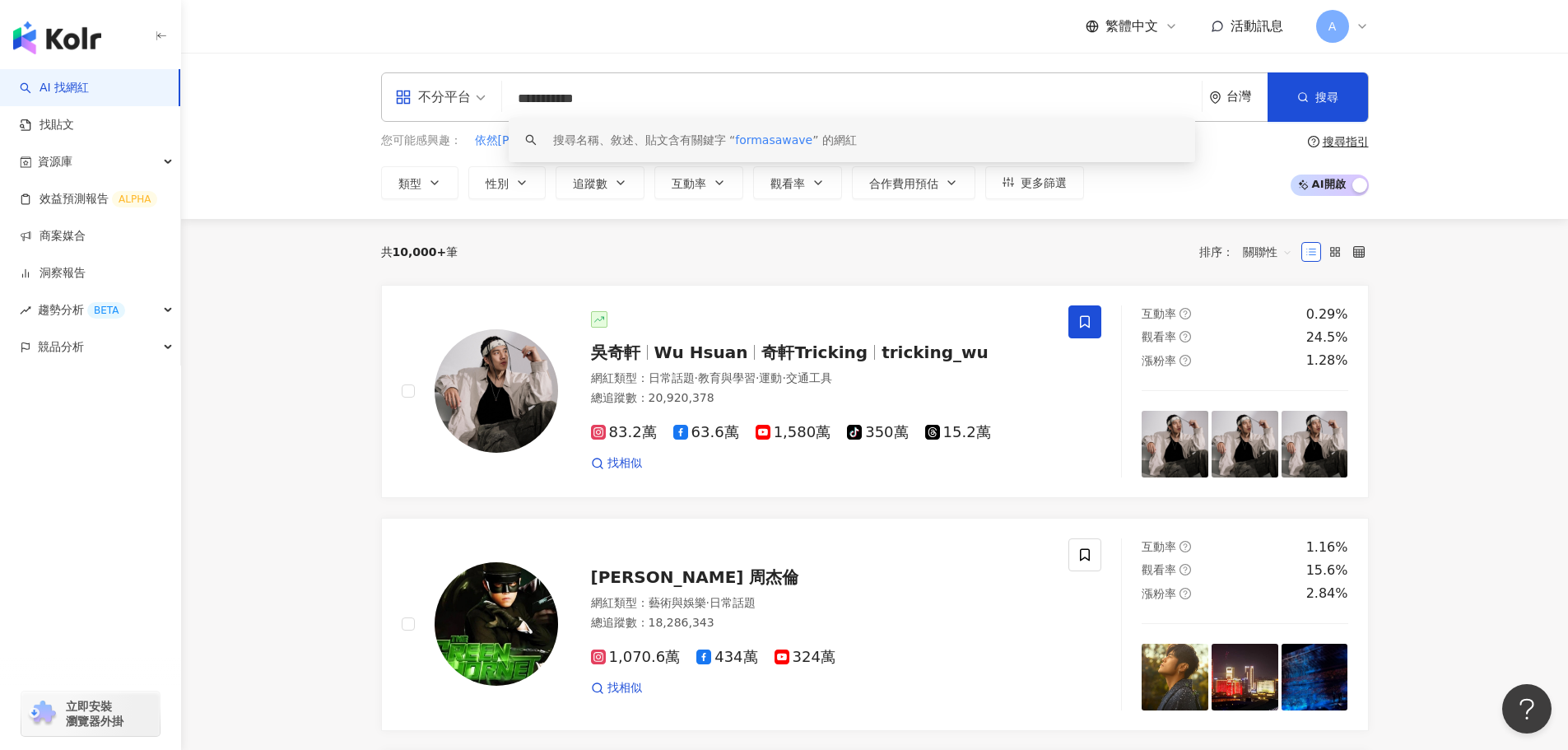
click at [552, 104] on input "**********" at bounding box center [852, 99] width 687 height 32
click at [615, 97] on input "**********" at bounding box center [852, 99] width 687 height 32
type input "**********"
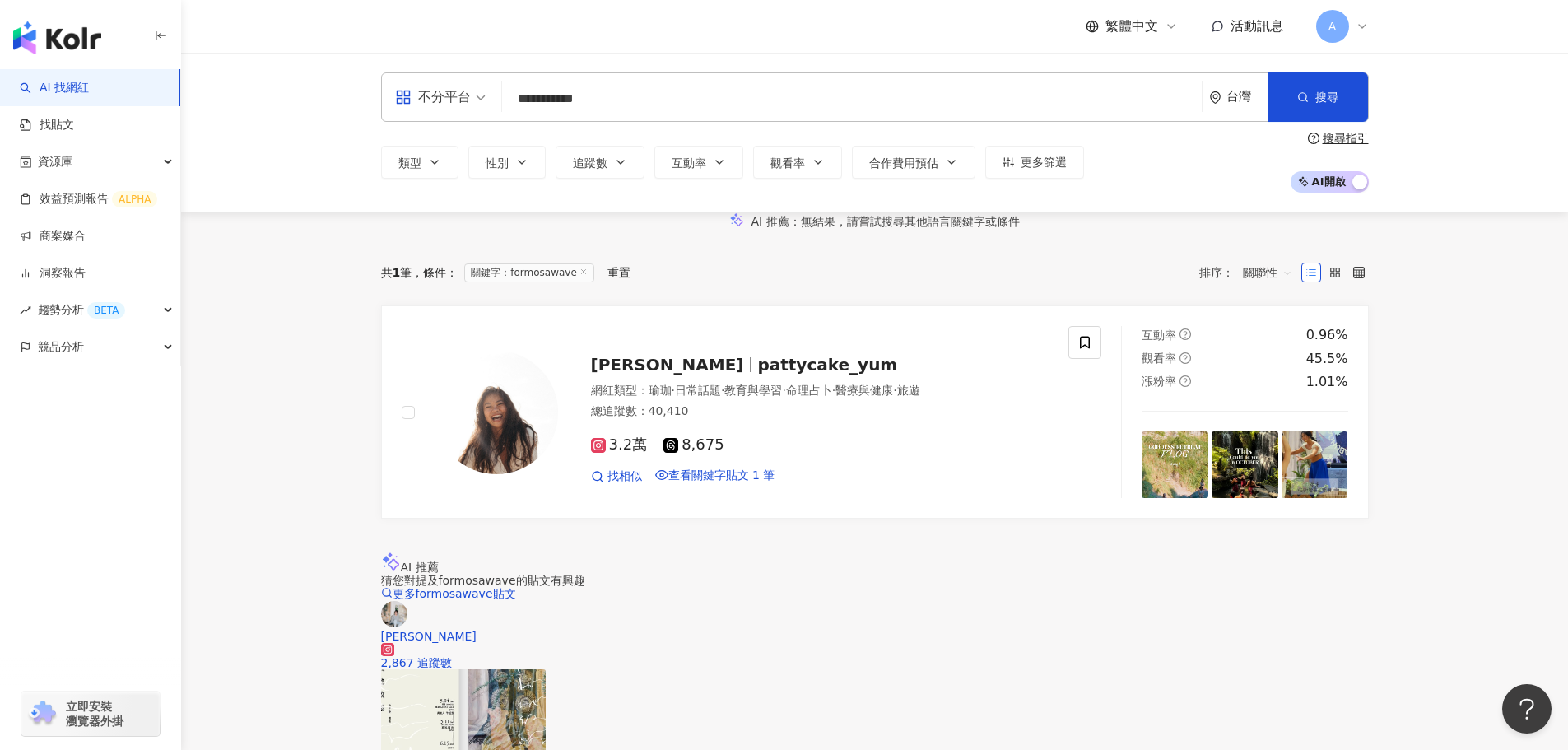
click at [97, 48] on img "button" at bounding box center [57, 38] width 88 height 33
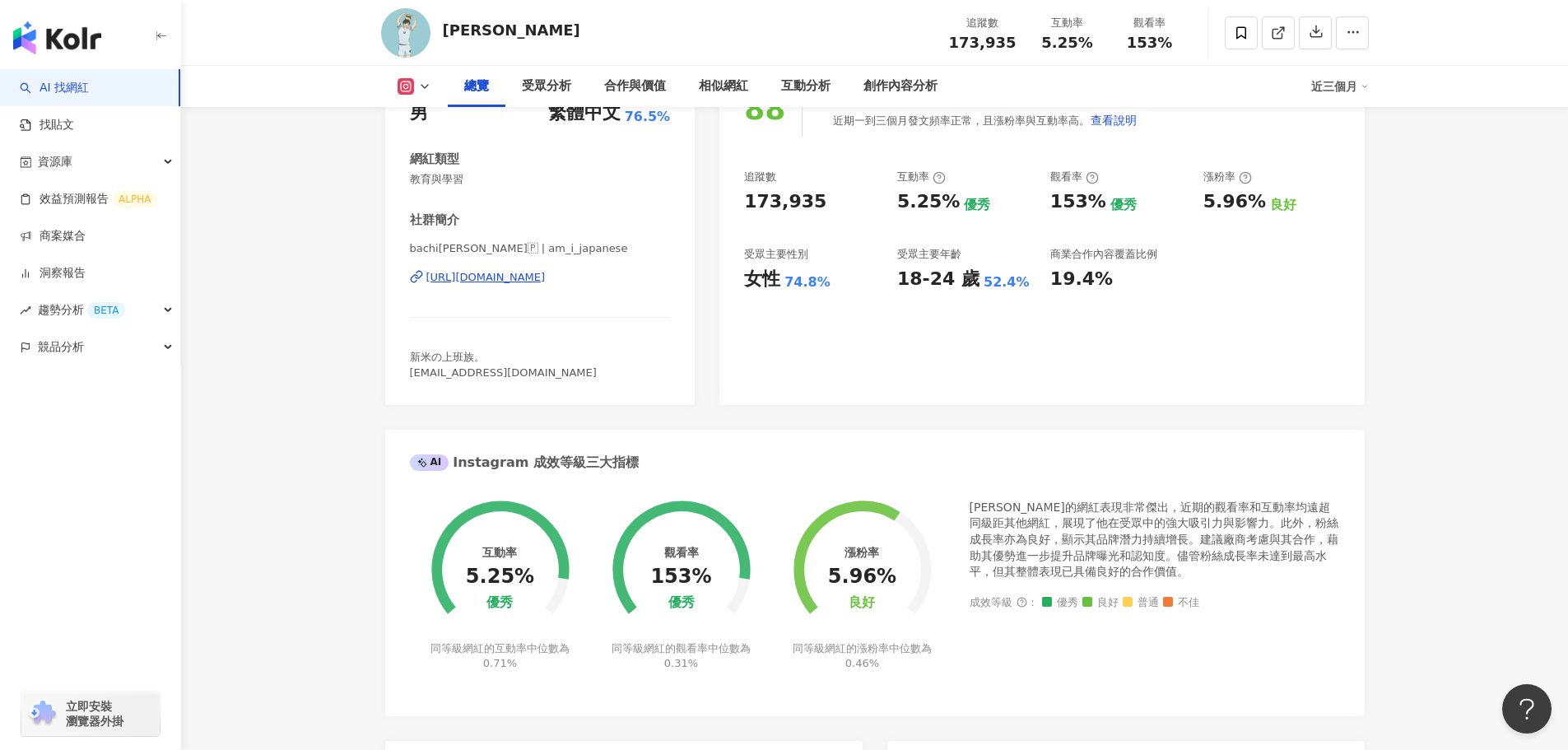
scroll to position [576, 0]
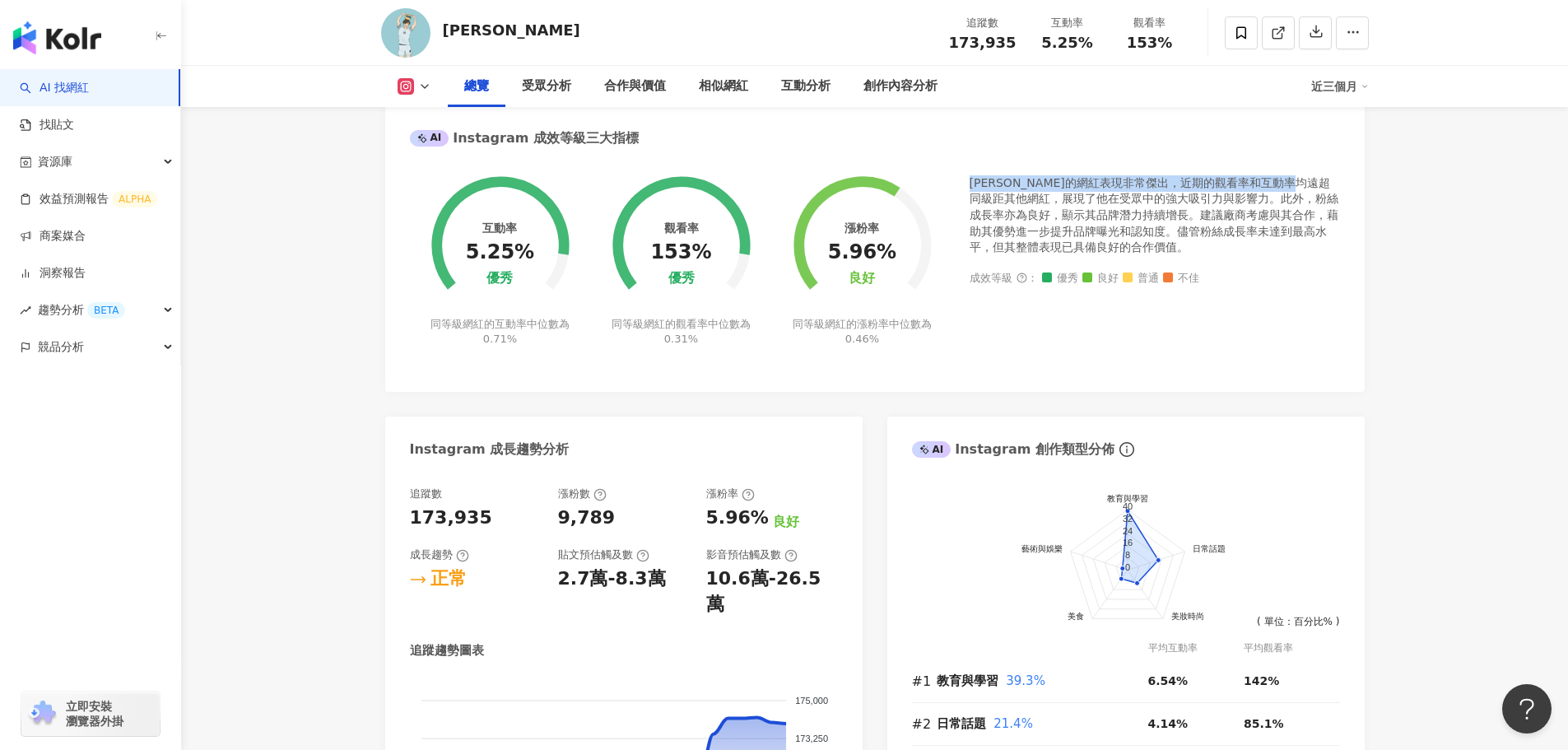
drag, startPoint x: 967, startPoint y: 180, endPoint x: 986, endPoint y: 202, distance: 29.1
click at [986, 202] on div "互動率 5.25% 優秀 同等級網紅的互動率中位數為 0.71% 觀看率 153% 優秀 同等級網紅的觀看率中位數為 0.31% 漲粉率 5.96% 良好 同…" at bounding box center [874, 271] width 930 height 191
click at [986, 202] on div "[PERSON_NAME]的網紅表現非常傑出，近期的觀看率和互動率均遠超同級距其他網紅，展現了他在受眾中的強大吸引力與影響力。此外，粉絲成長率亦為良好，顯示其…" at bounding box center [1155, 216] width 371 height 81
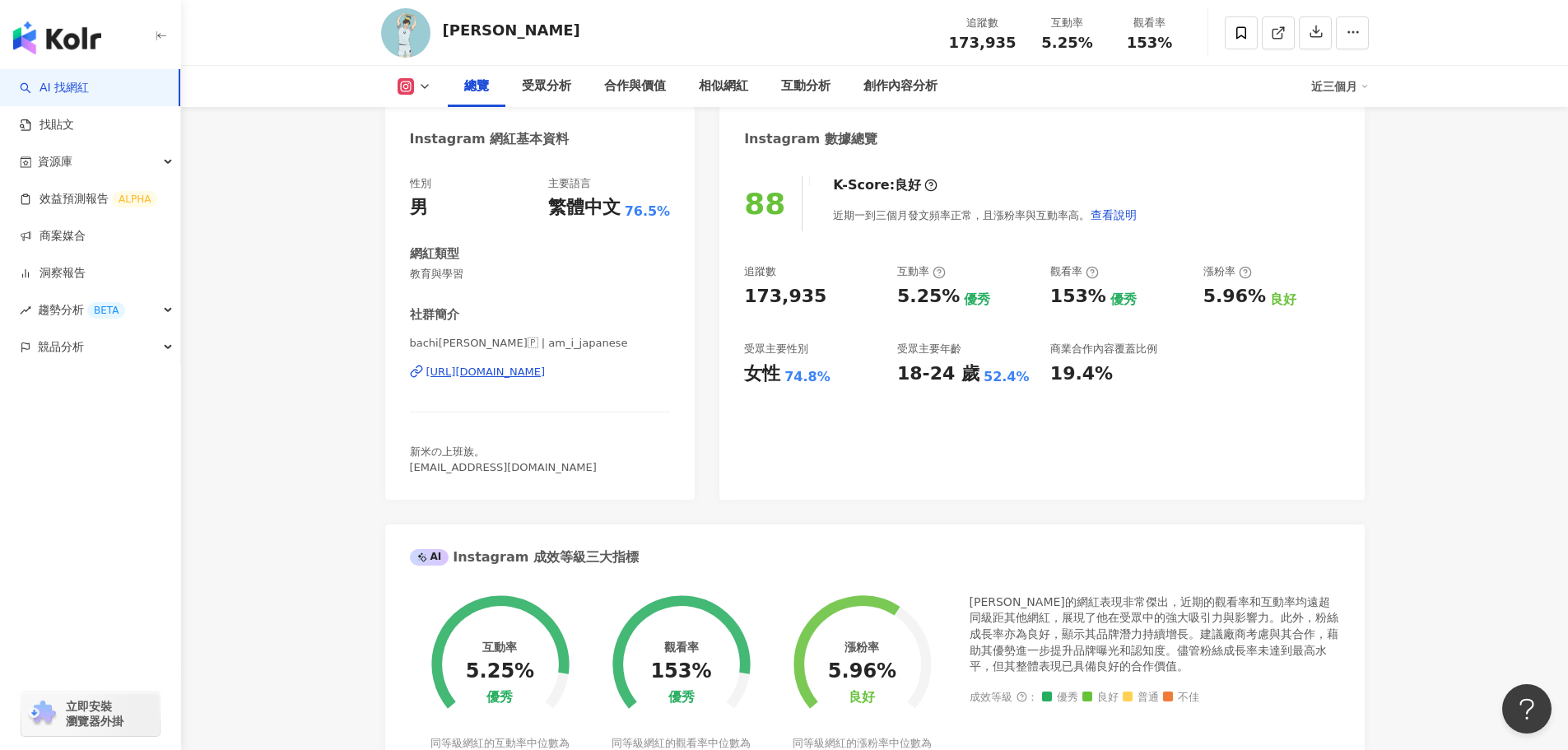
scroll to position [165, 0]
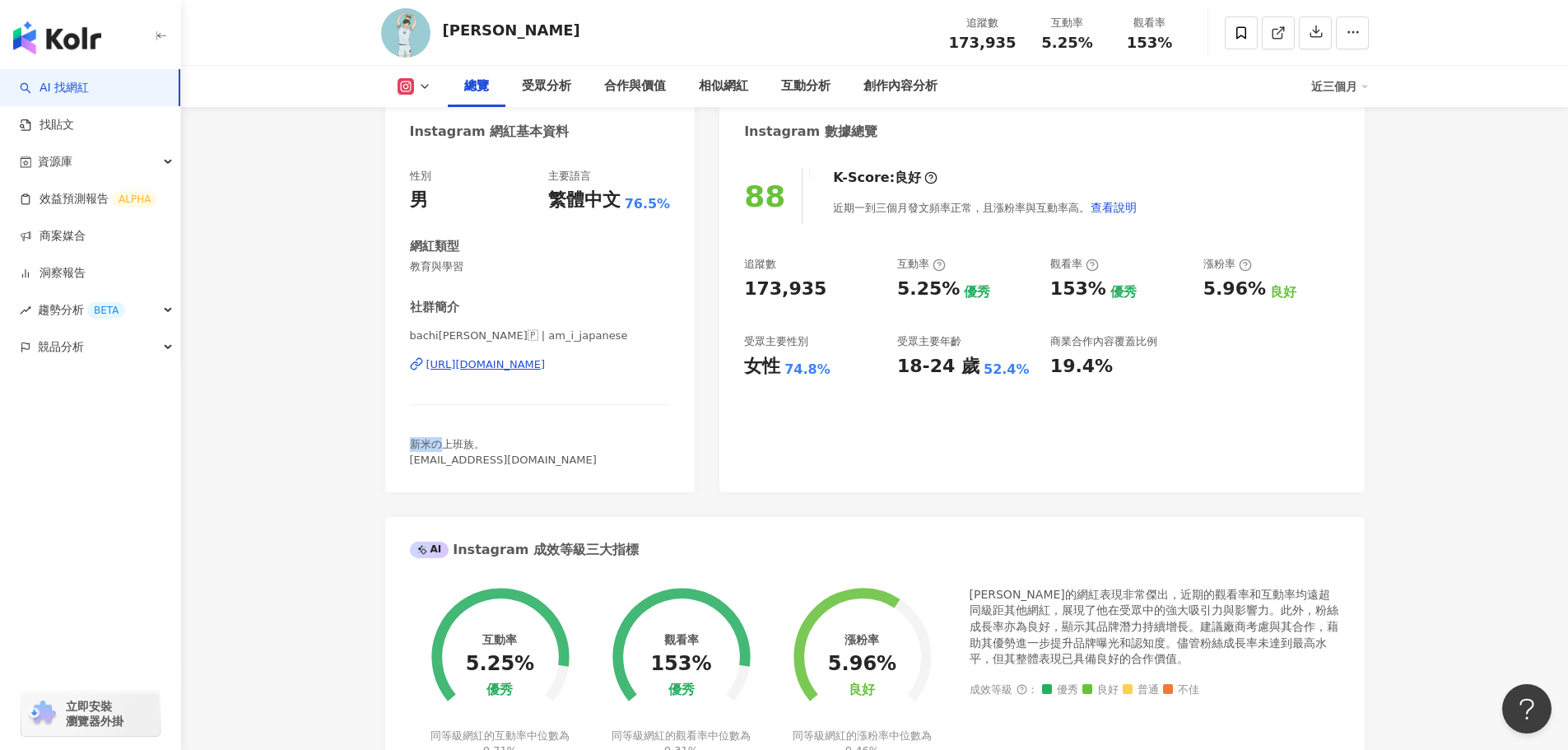
drag, startPoint x: 406, startPoint y: 447, endPoint x: 445, endPoint y: 445, distance: 39.1
click at [445, 445] on div "性別 男 主要語言 繁體中文 76.5% 網紅類型 教育與學習 社群簡介 bachi[PERSON_NAME]🇯🇵 | am_i_japanese [URL]…" at bounding box center [540, 322] width 311 height 340
click at [1097, 608] on div "[PERSON_NAME]的網紅表現非常傑出，近期的觀看率和互動率均遠超同級距其他網紅，展現了他在受眾中的強大吸引力與影響力。此外，粉絲成長率亦為良好，顯示其…" at bounding box center [1155, 627] width 371 height 81
click at [1115, 592] on div "[PERSON_NAME]的網紅表現非常傑出，近期的觀看率和互動率均遠超同級距其他網紅，展現了他在受眾中的強大吸引力與影響力。此外，粉絲成長率亦為良好，顯示其…" at bounding box center [1155, 627] width 371 height 81
drag, startPoint x: 998, startPoint y: 595, endPoint x: 1084, endPoint y: 589, distance: 86.2
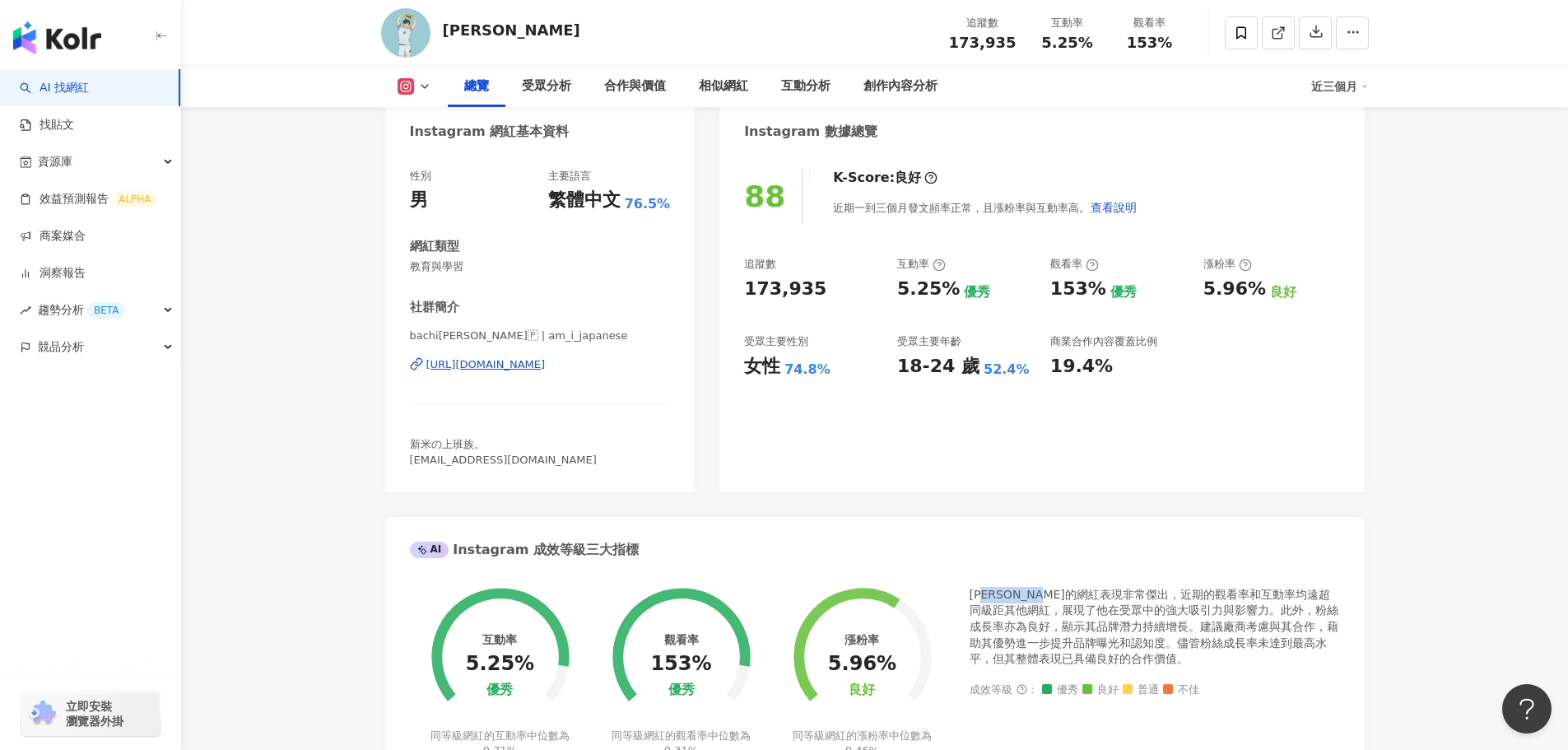
click at [1084, 589] on div "[PERSON_NAME]的網紅表現非常傑出，近期的觀看率和互動率均遠超同級距其他網紅，展現了他在受眾中的強大吸引力與影響力。此外，粉絲成長率亦為良好，顯示其…" at bounding box center [1155, 627] width 371 height 81
drag, startPoint x: 1122, startPoint y: 591, endPoint x: 1204, endPoint y: 614, distance: 85.2
click at [1204, 614] on div "[PERSON_NAME]的網紅表現非常傑出，近期的觀看率和互動率均遠超同級距其他網紅，展現了他在受眾中的強大吸引力與影響力。此外，粉絲成長率亦為良好，顯示其…" at bounding box center [1155, 627] width 371 height 81
copy div "近期的觀看率和互動率均遠超同級距其他網紅，展現了他在受眾中的強大吸引力與影響力"
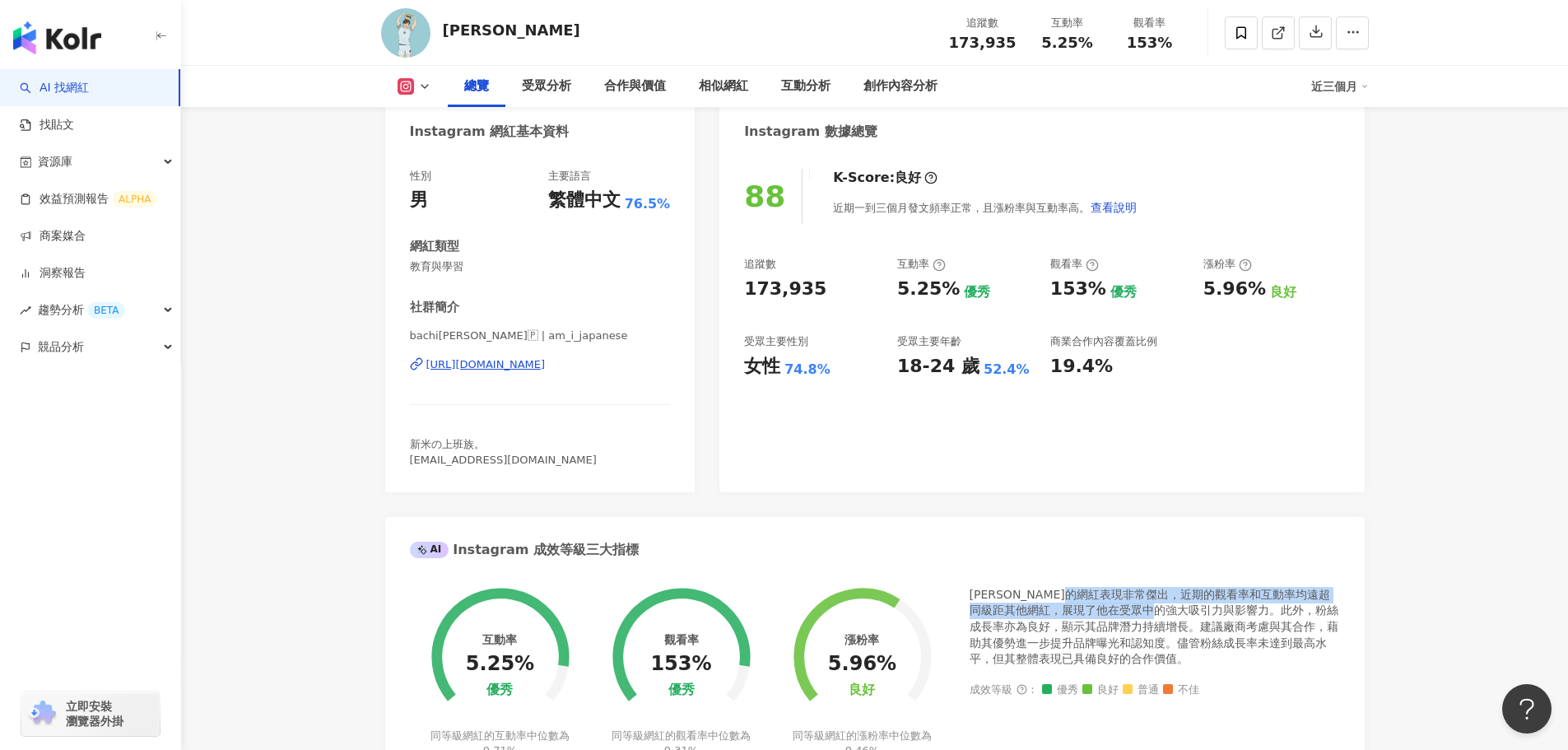
click at [1150, 598] on div "[PERSON_NAME]的網紅表現非常傑出，近期的觀看率和互動率均遠超同級距其他網紅，展現了他在受眾中的強大吸引力與影響力。此外，粉絲成長率亦為良好，顯示其…" at bounding box center [1155, 627] width 371 height 81
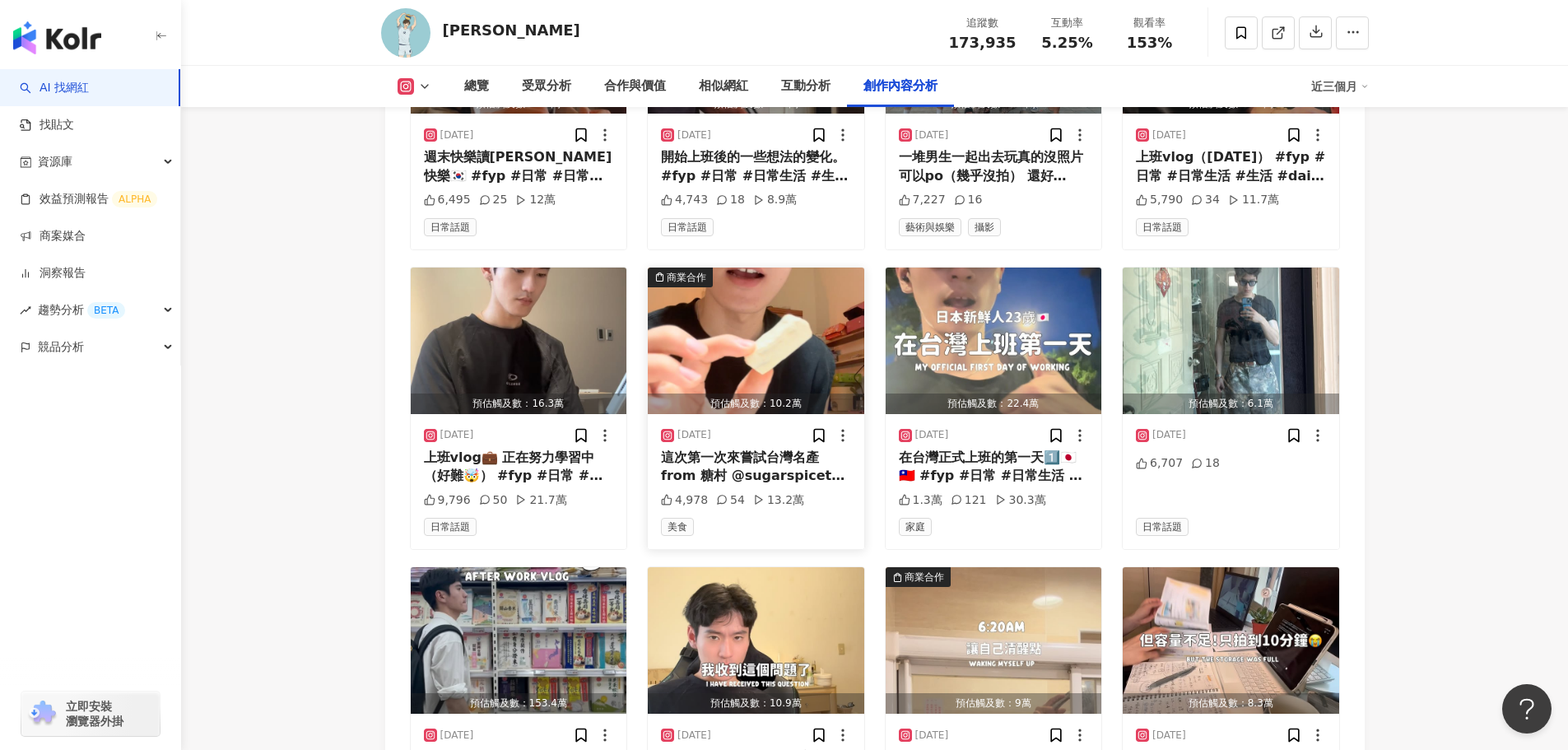
scroll to position [6007, 0]
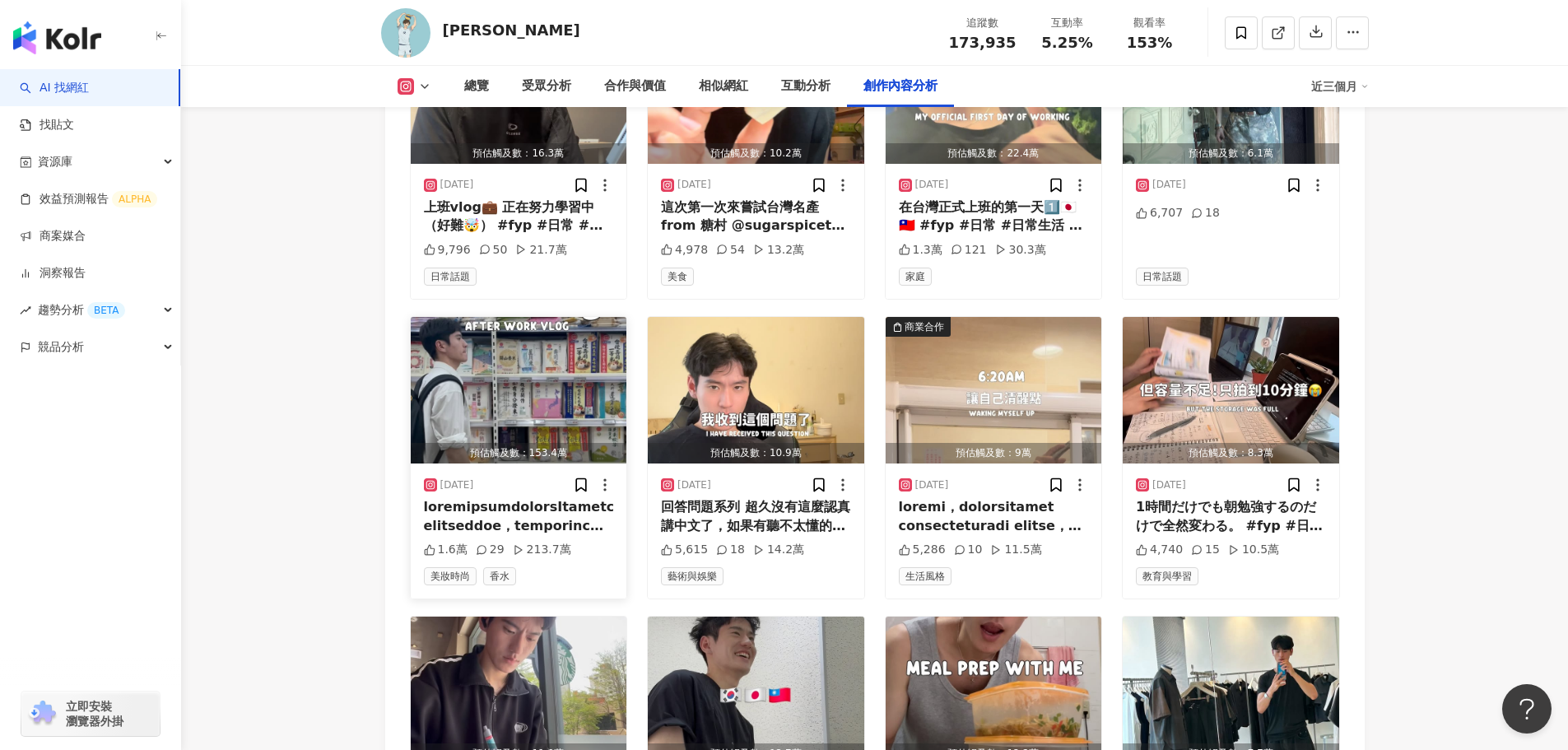
click at [575, 498] on div at bounding box center [519, 516] width 190 height 37
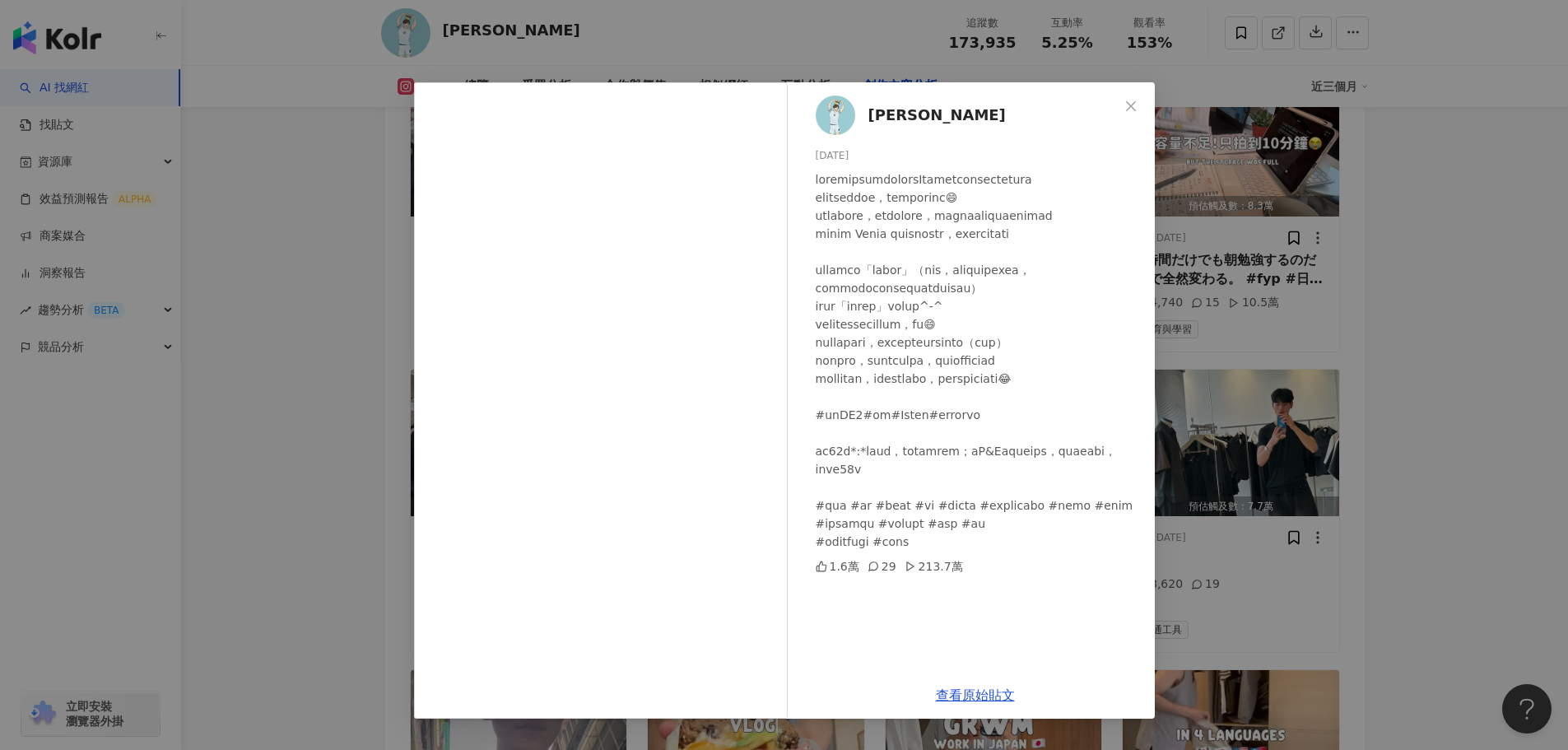
scroll to position [6172, 0]
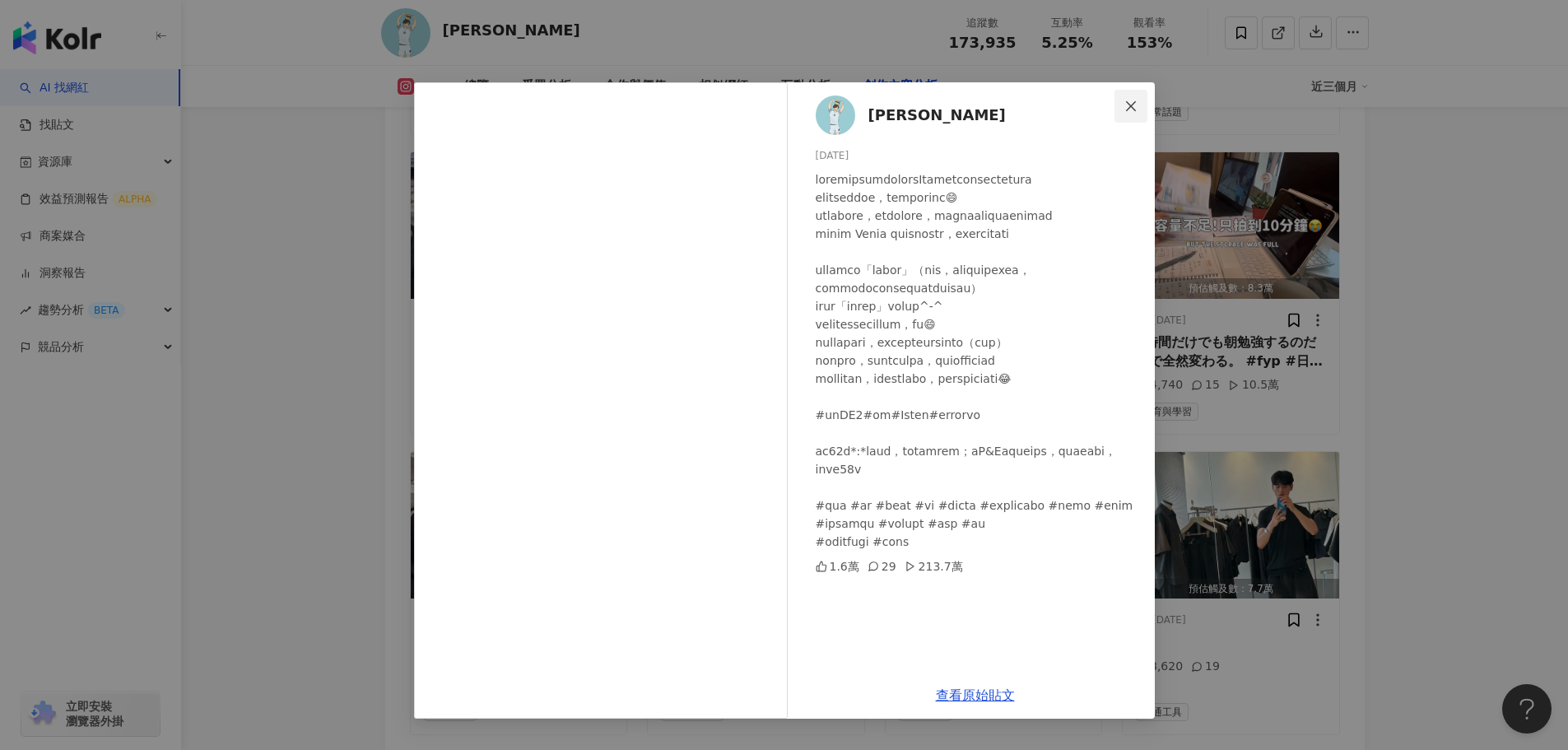
click at [1128, 104] on icon "close" at bounding box center [1131, 106] width 10 height 10
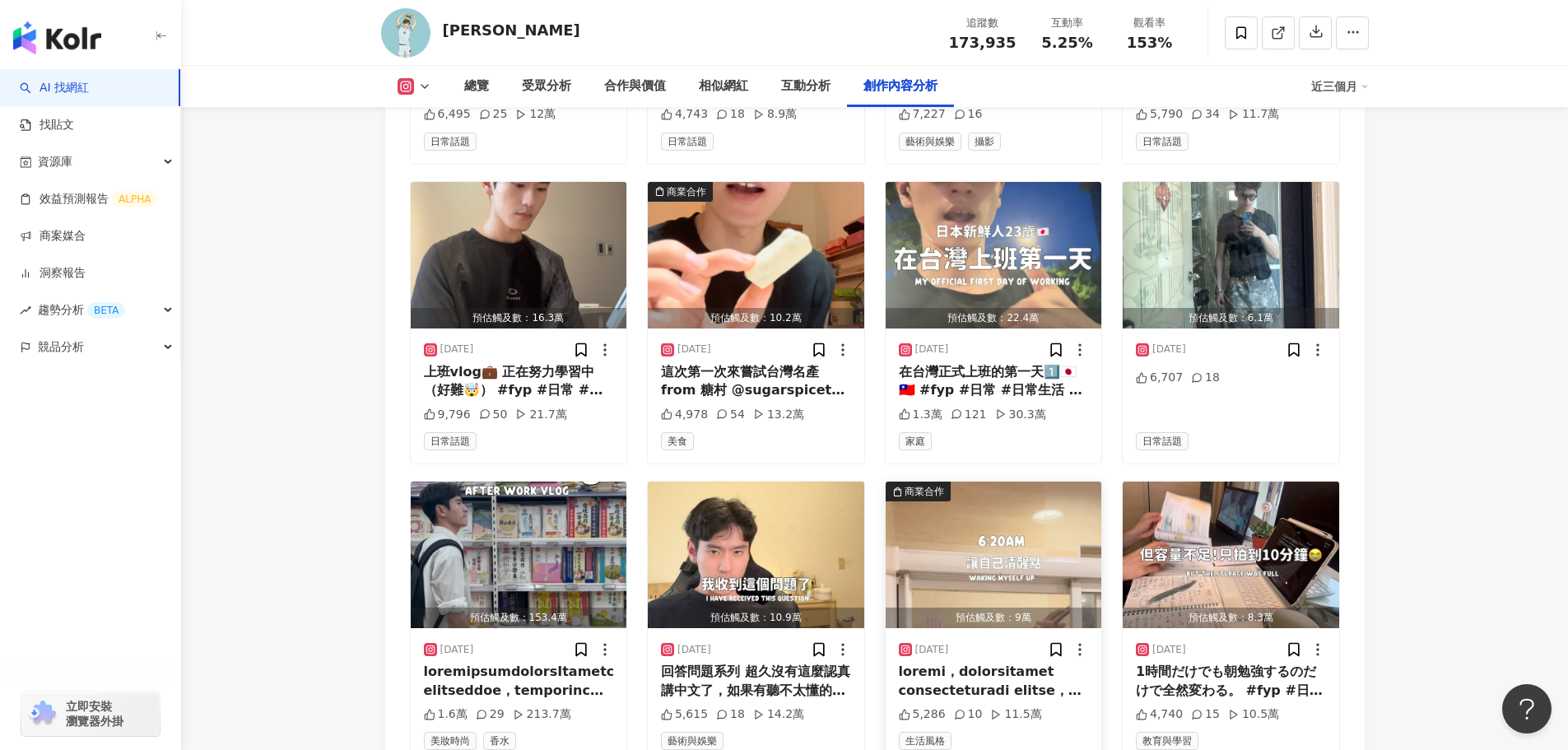
click at [932, 481] on img "button" at bounding box center [994, 554] width 217 height 147
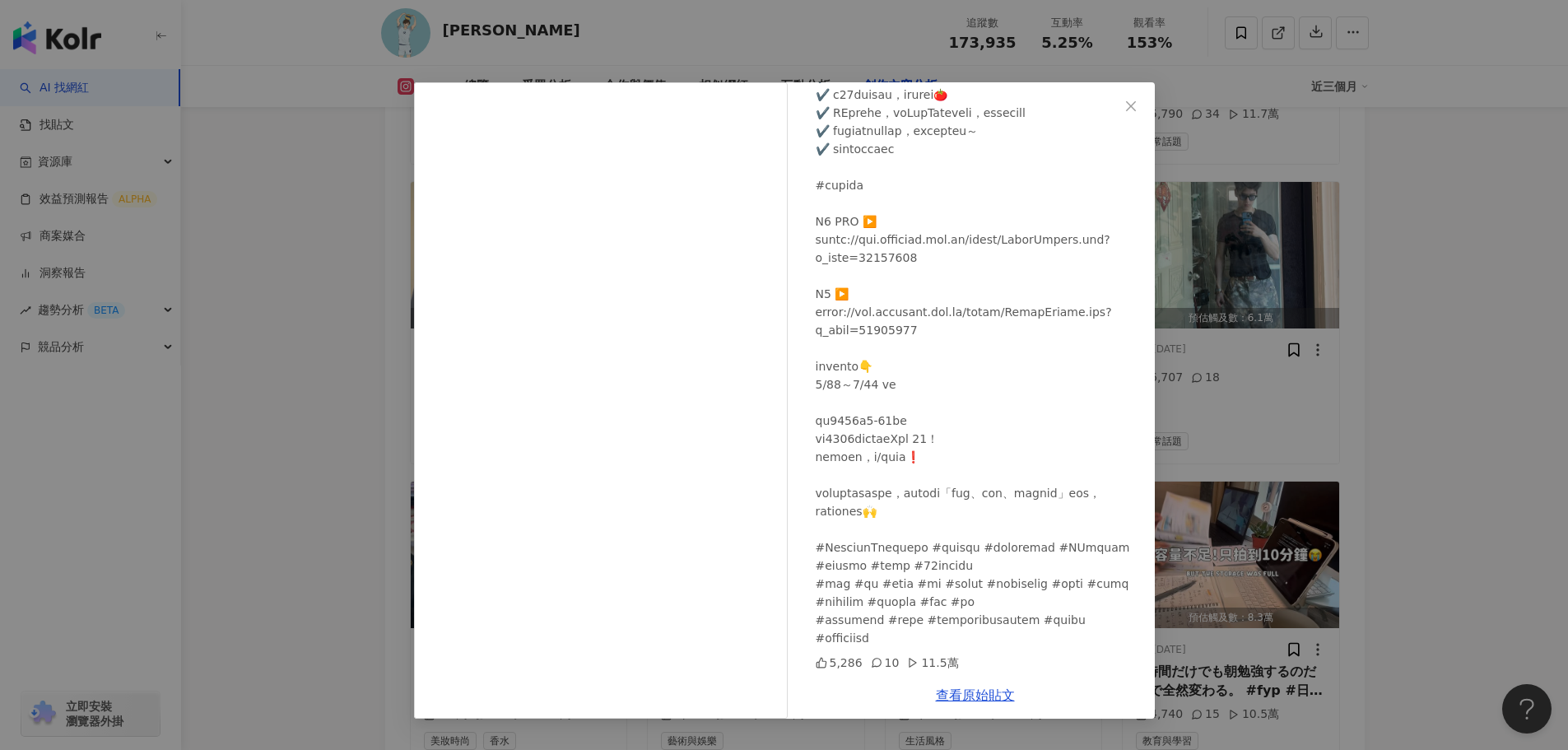
scroll to position [0, 0]
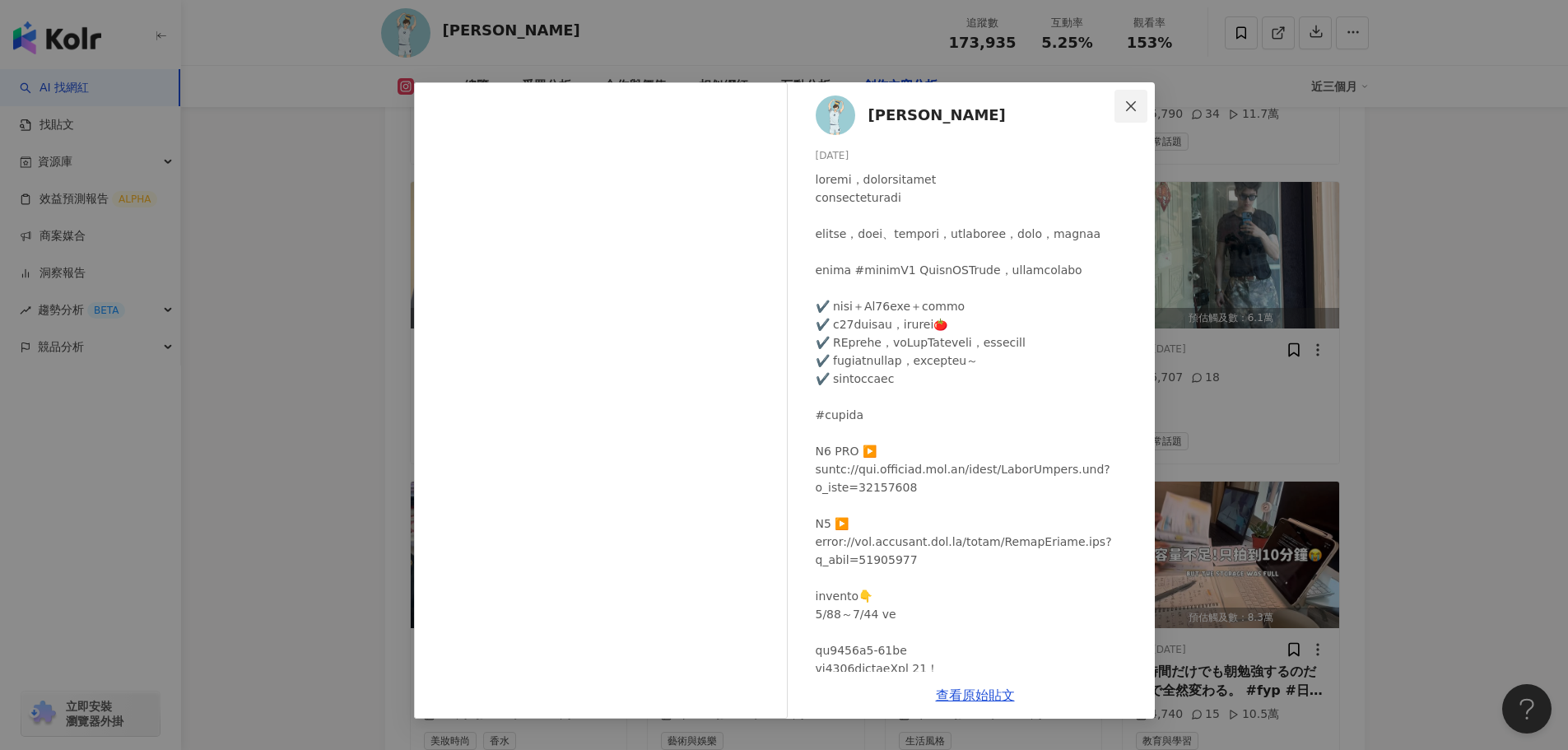
click at [1132, 108] on icon "close" at bounding box center [1131, 106] width 10 height 10
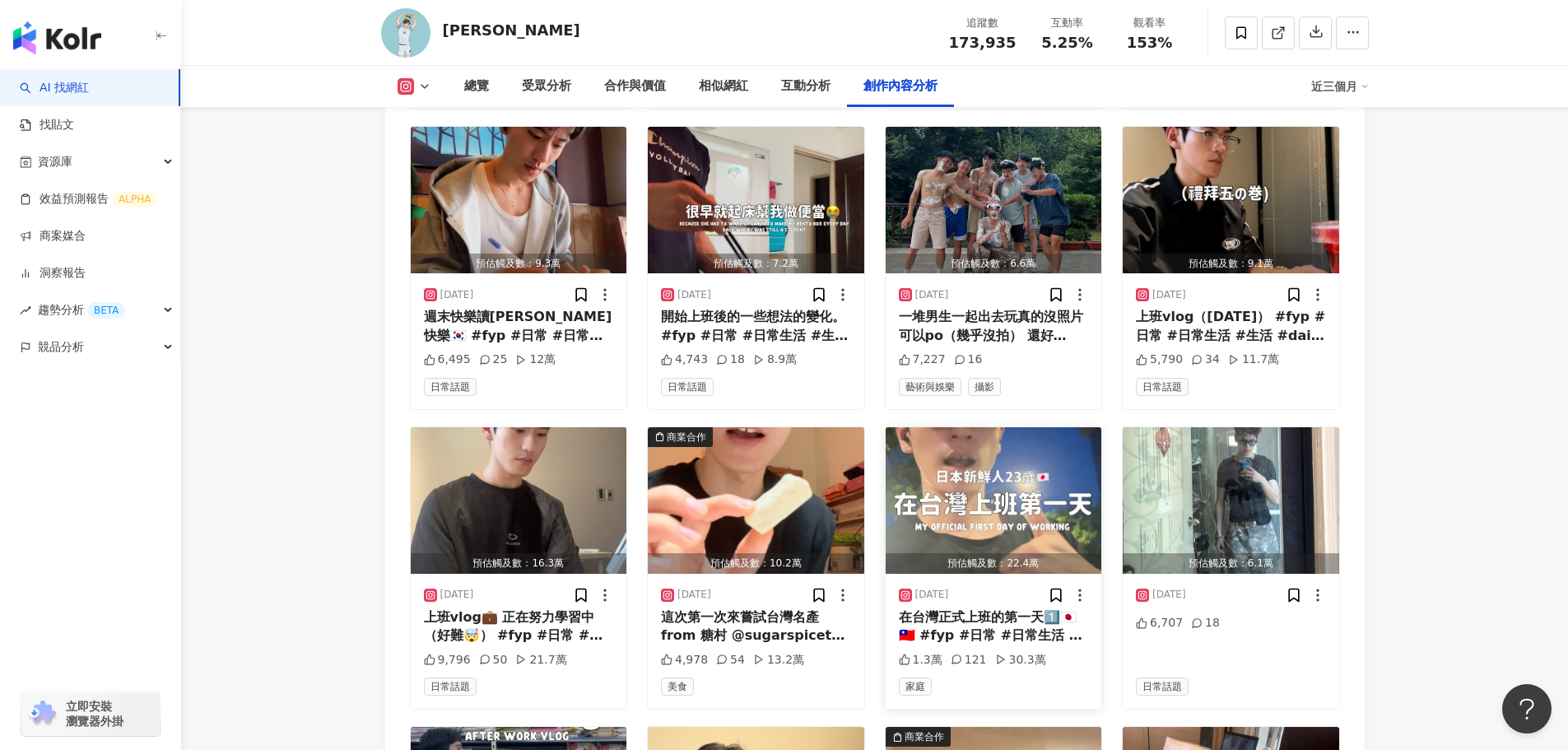
scroll to position [5596, 0]
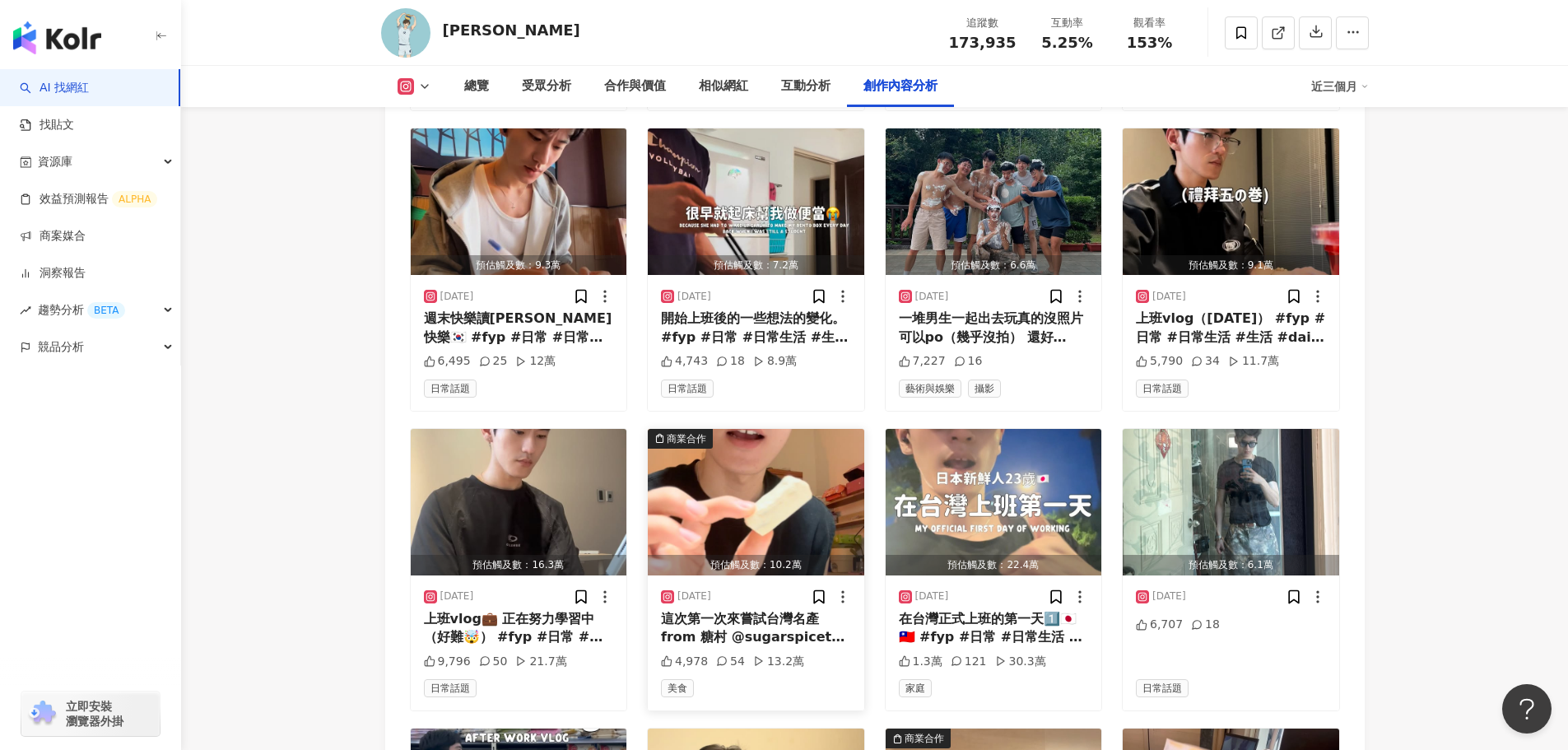
click at [749, 429] on img "button" at bounding box center [756, 502] width 217 height 147
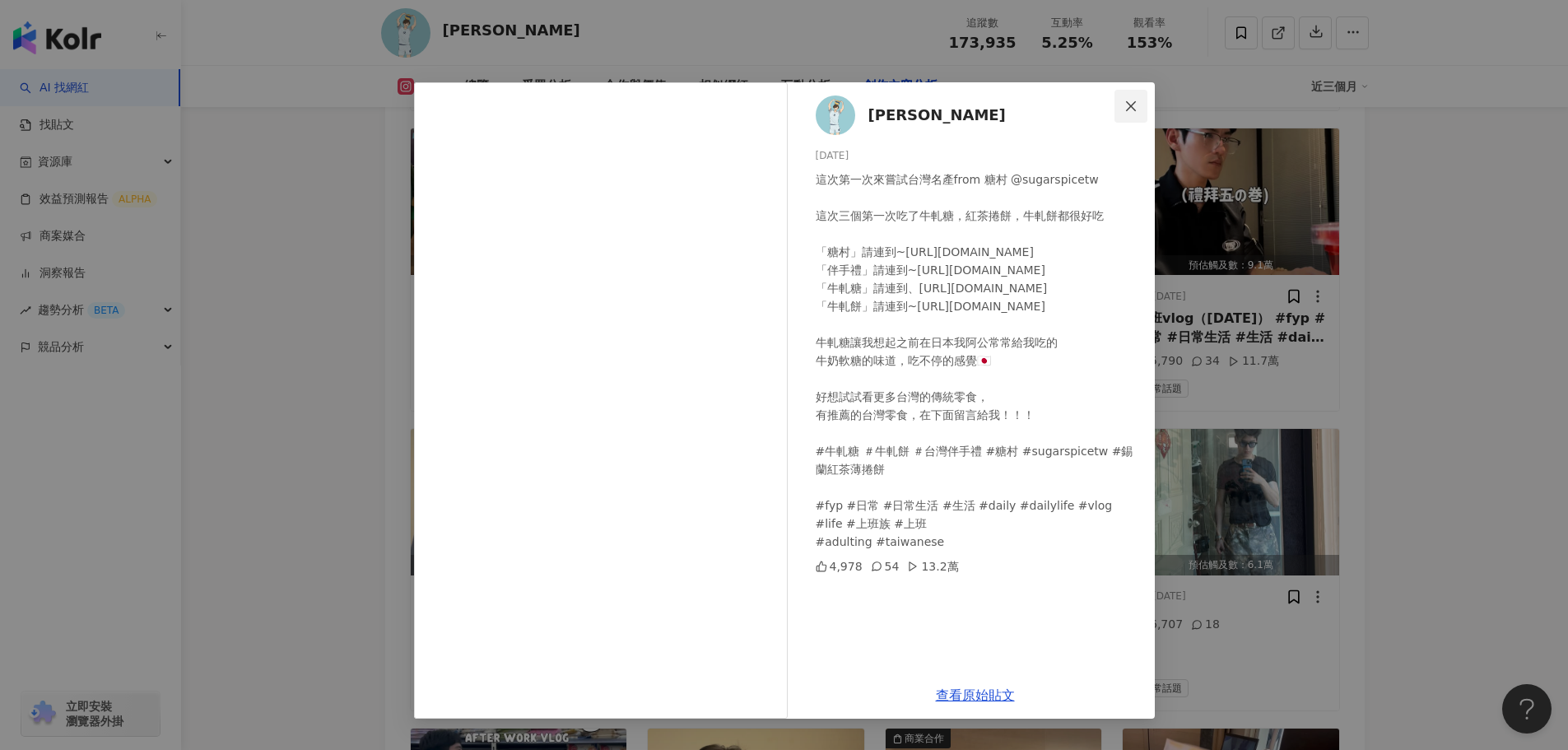
click at [1137, 102] on span "Close" at bounding box center [1132, 107] width 33 height 13
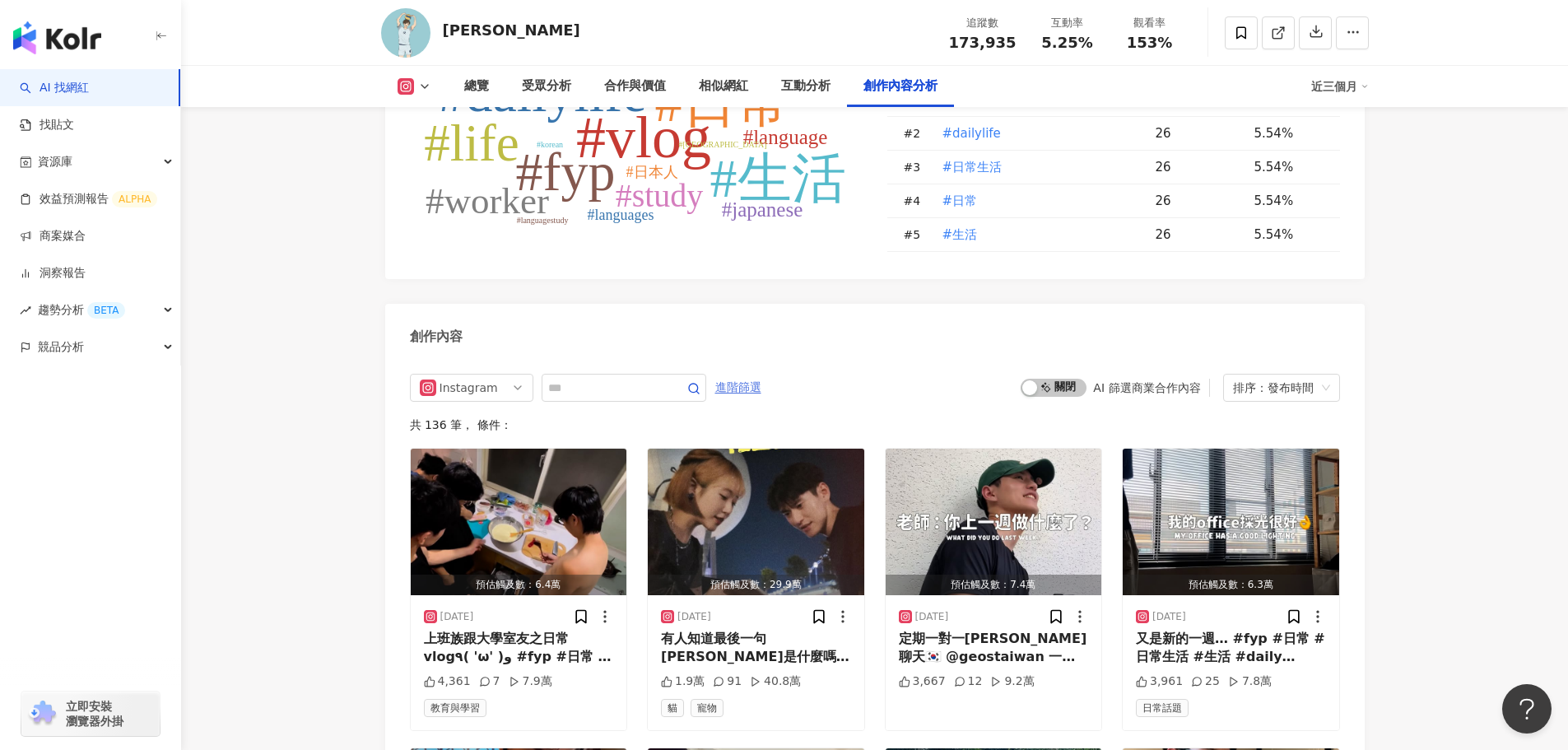
scroll to position [4938, 0]
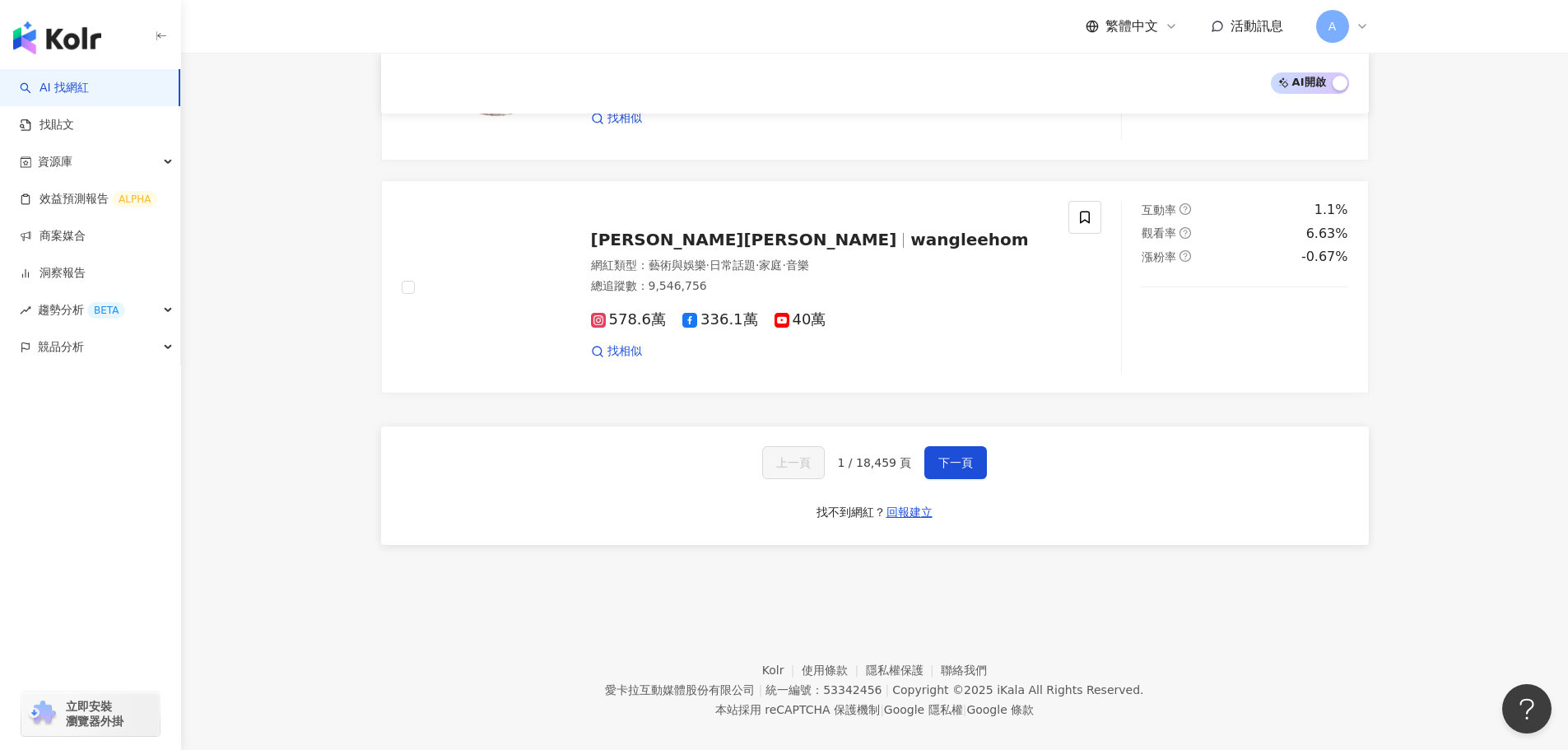
scroll to position [2680, 0]
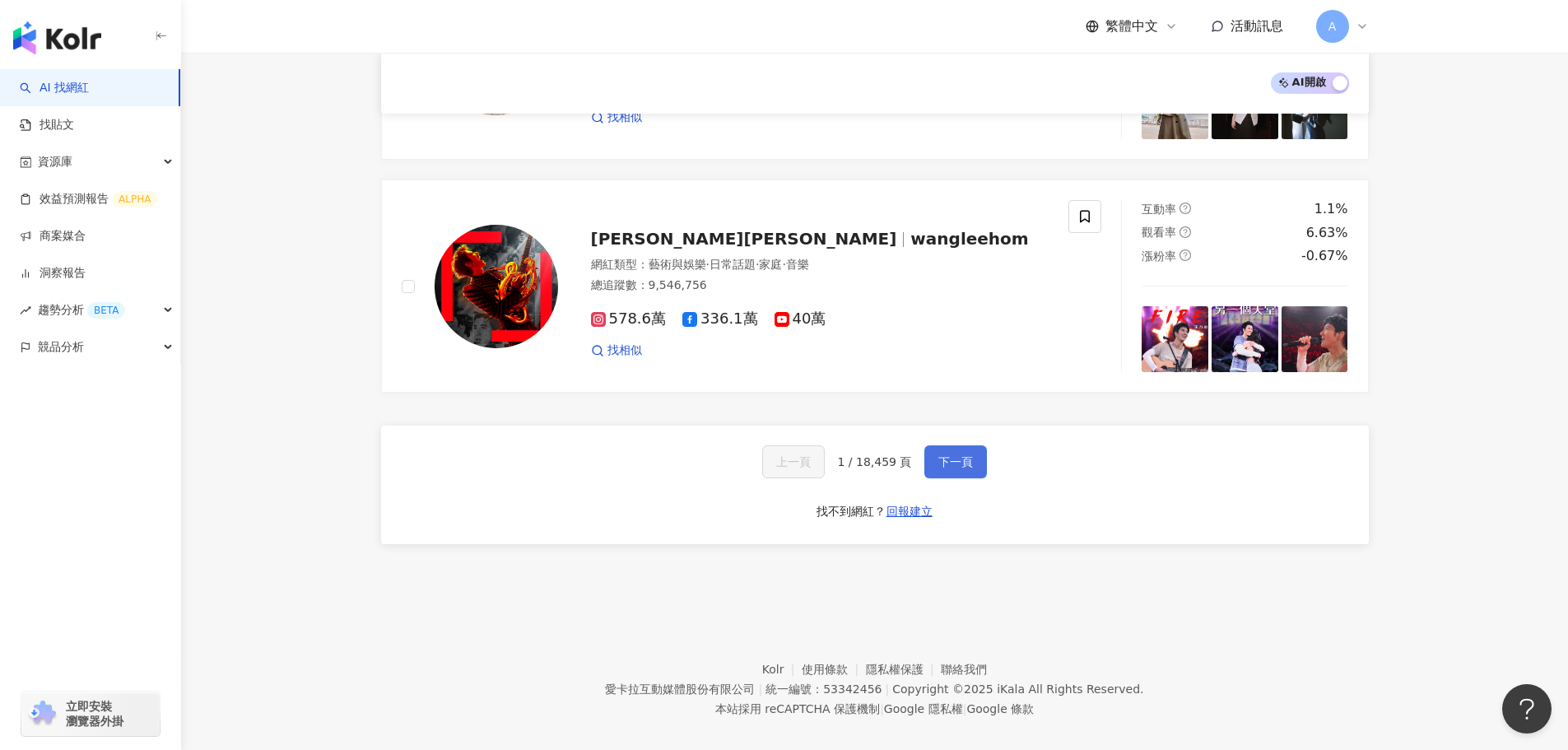
click at [968, 455] on span "下一頁" at bounding box center [956, 462] width 35 height 13
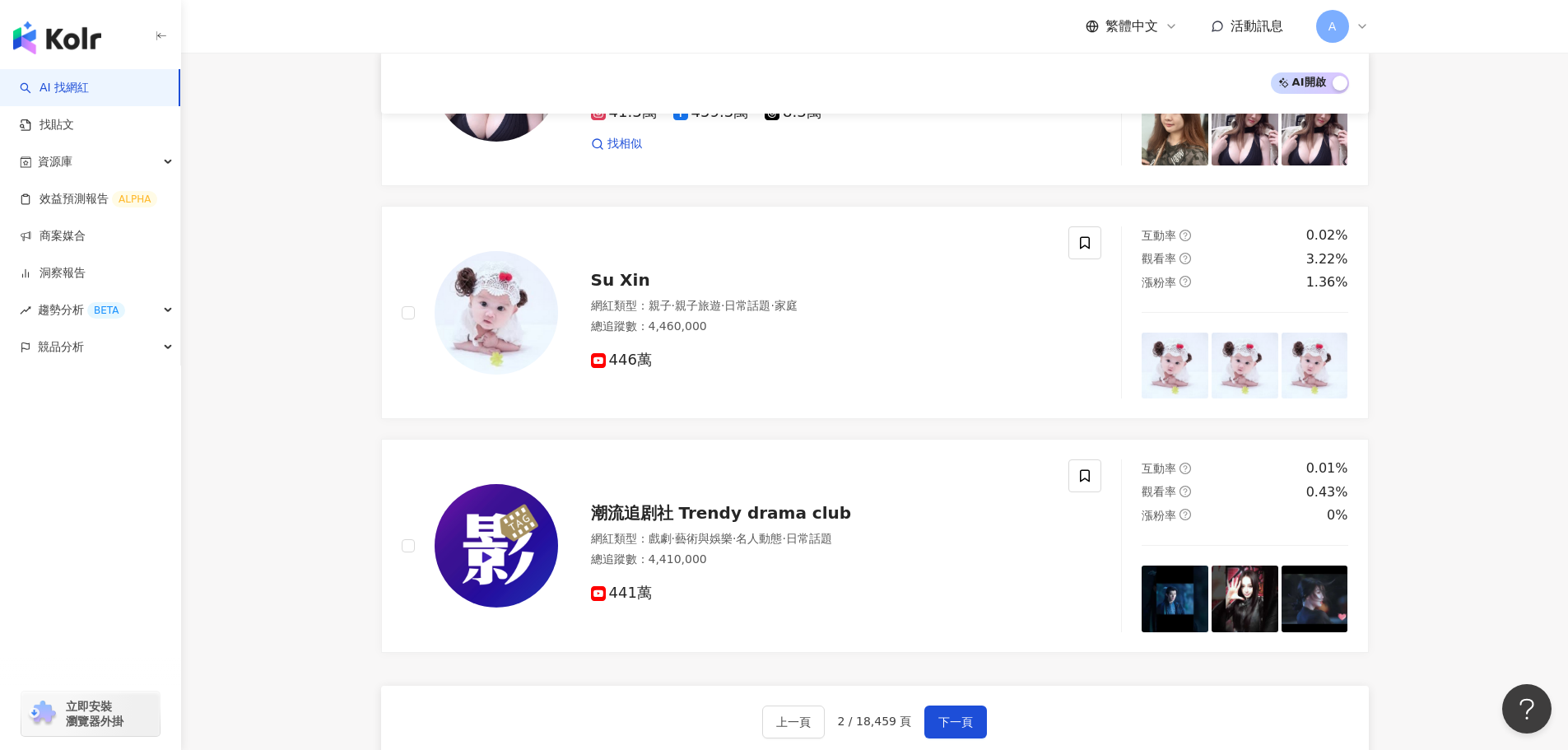
scroll to position [2551, 0]
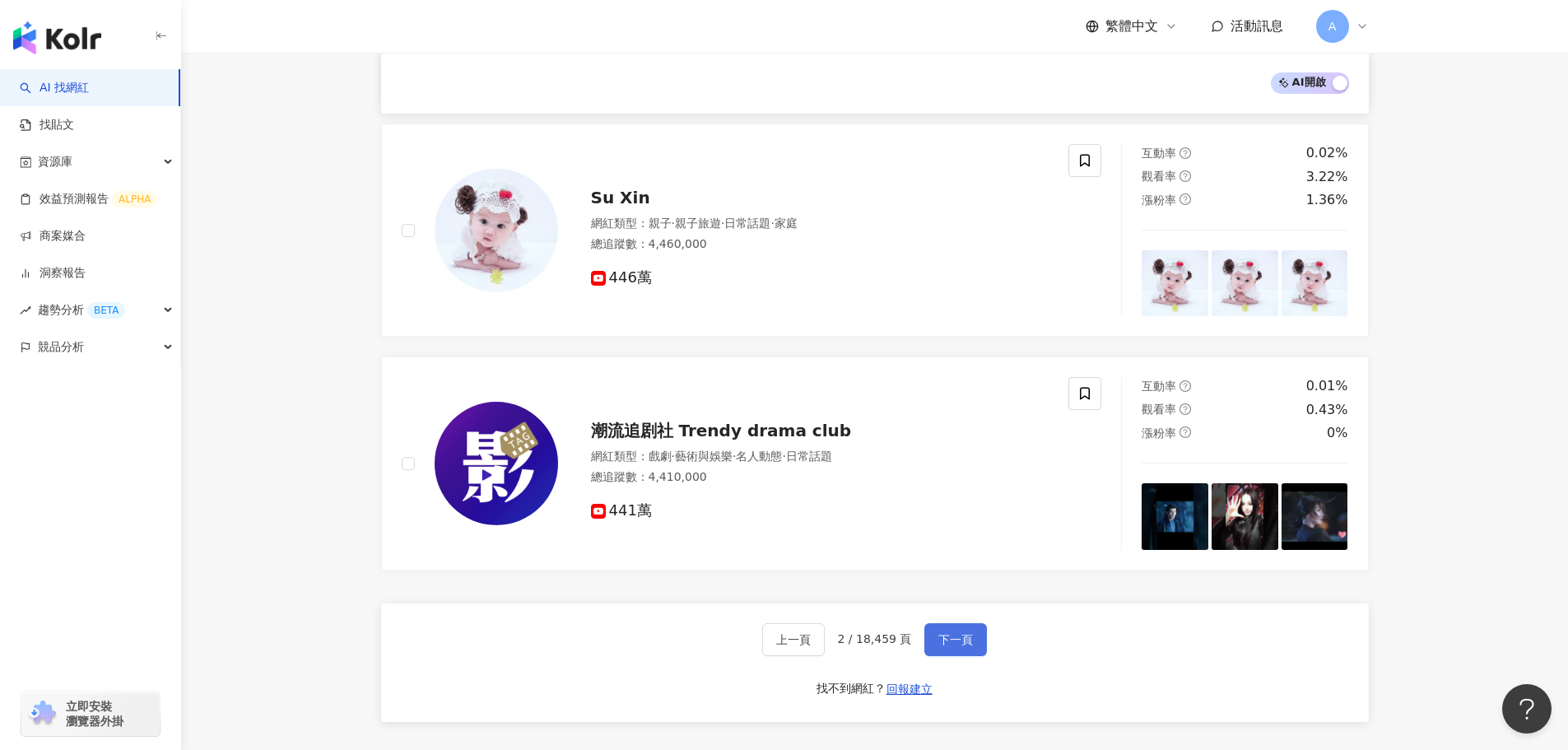
click at [936, 623] on button "下一頁" at bounding box center [955, 639] width 62 height 33
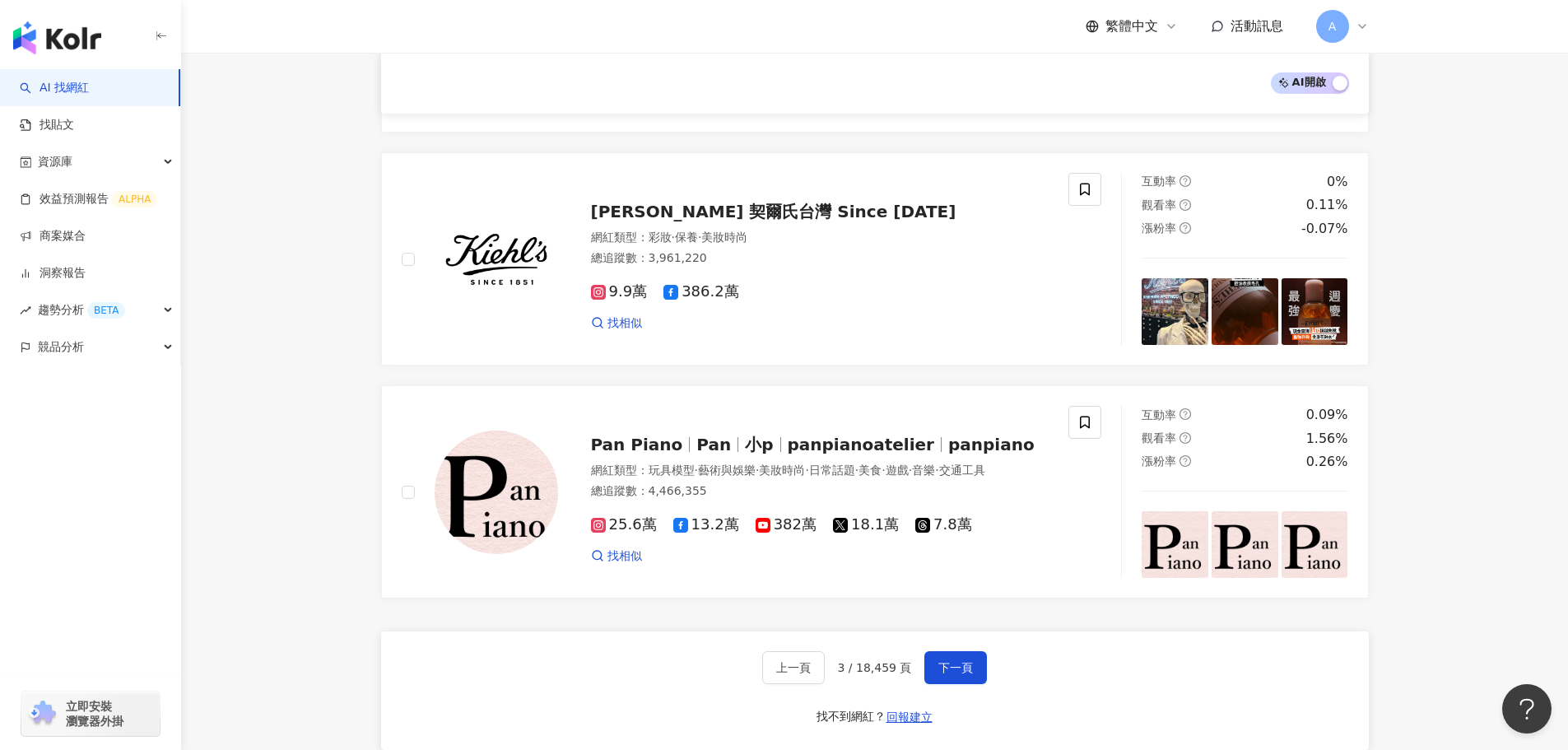
scroll to position [2464, 0]
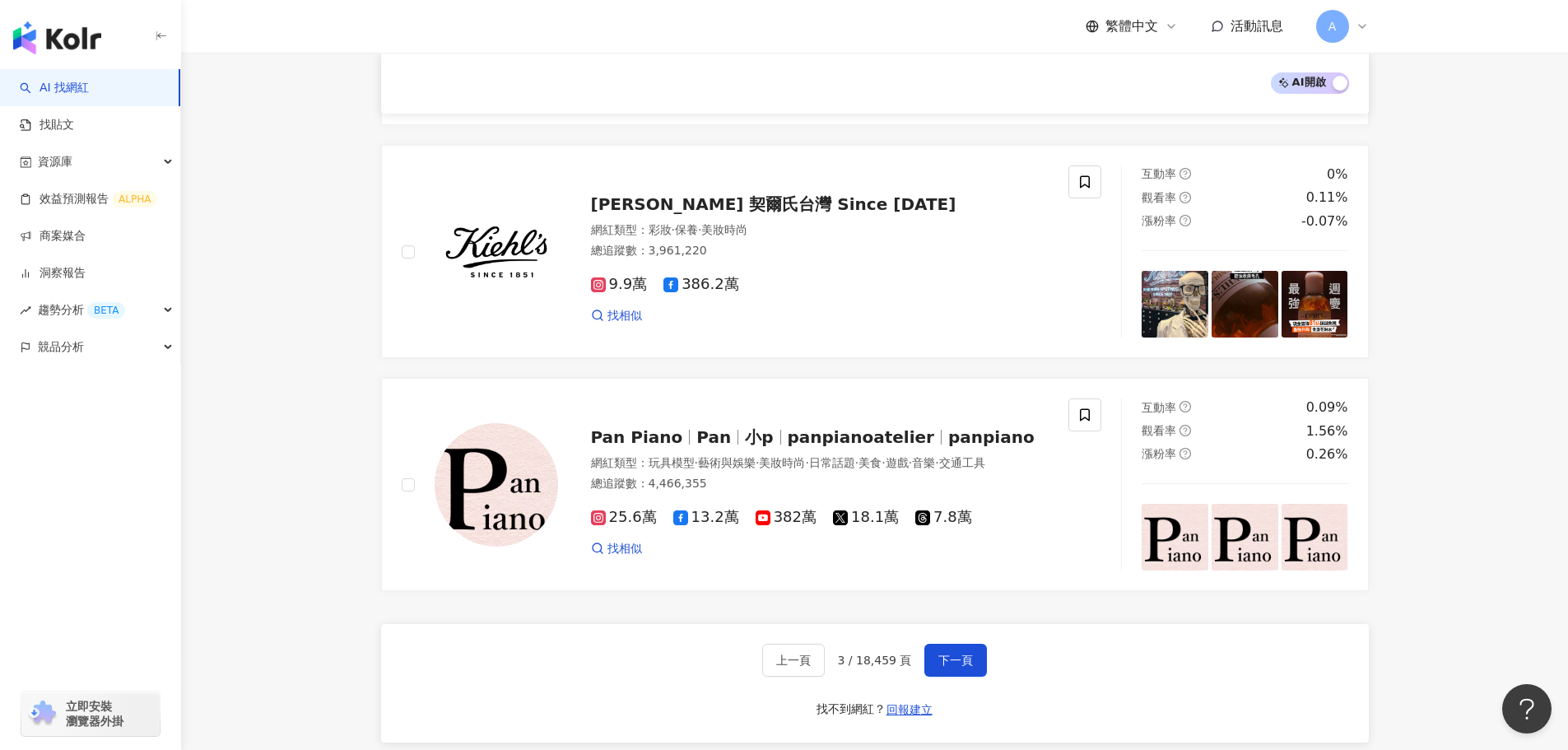
click at [89, 90] on link "AI 找網紅" at bounding box center [54, 88] width 69 height 17
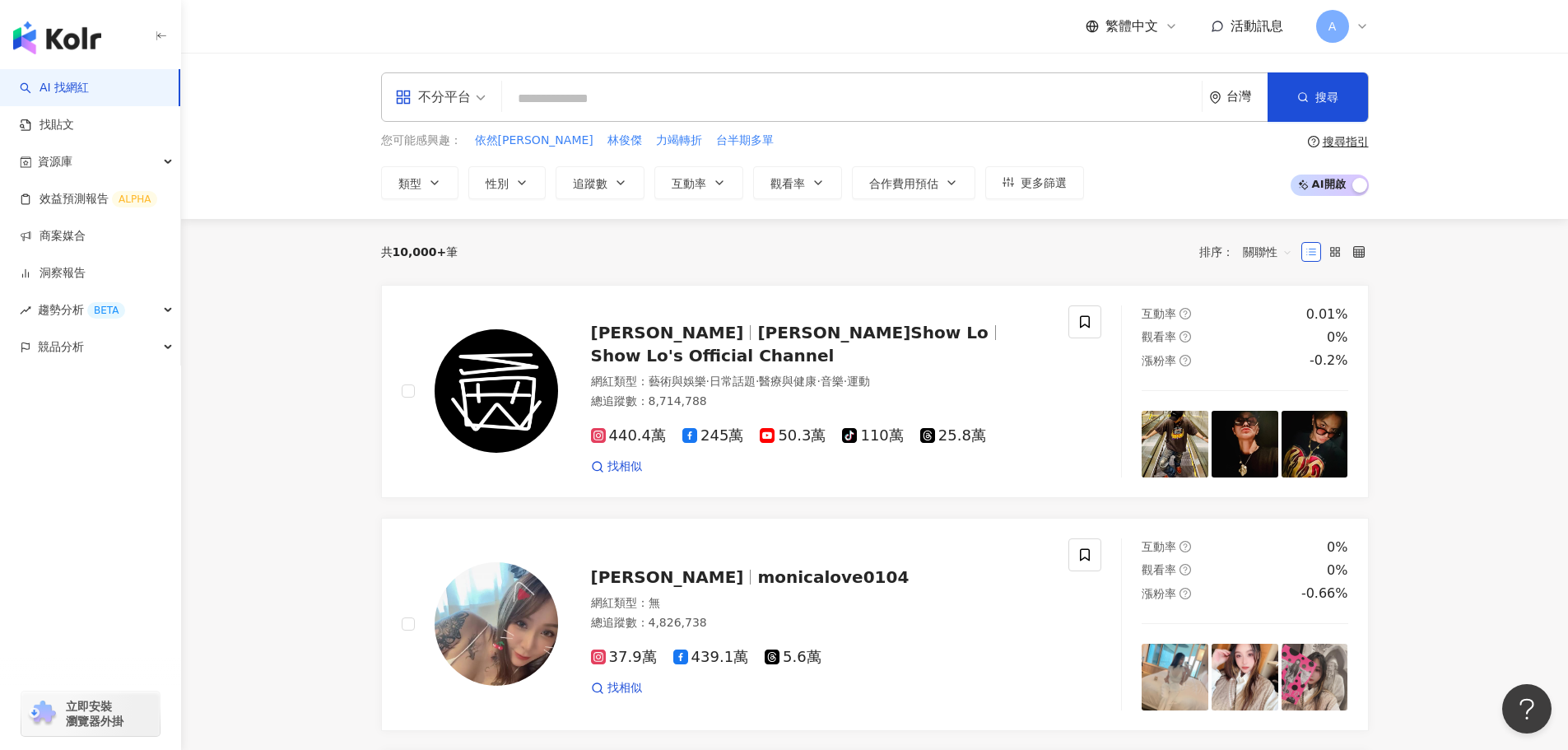
click at [58, 90] on link "AI 找網紅" at bounding box center [54, 88] width 69 height 17
click at [1267, 246] on span "關聯性" at bounding box center [1267, 252] width 49 height 27
click at [1264, 311] on div "追蹤數" at bounding box center [1267, 314] width 41 height 18
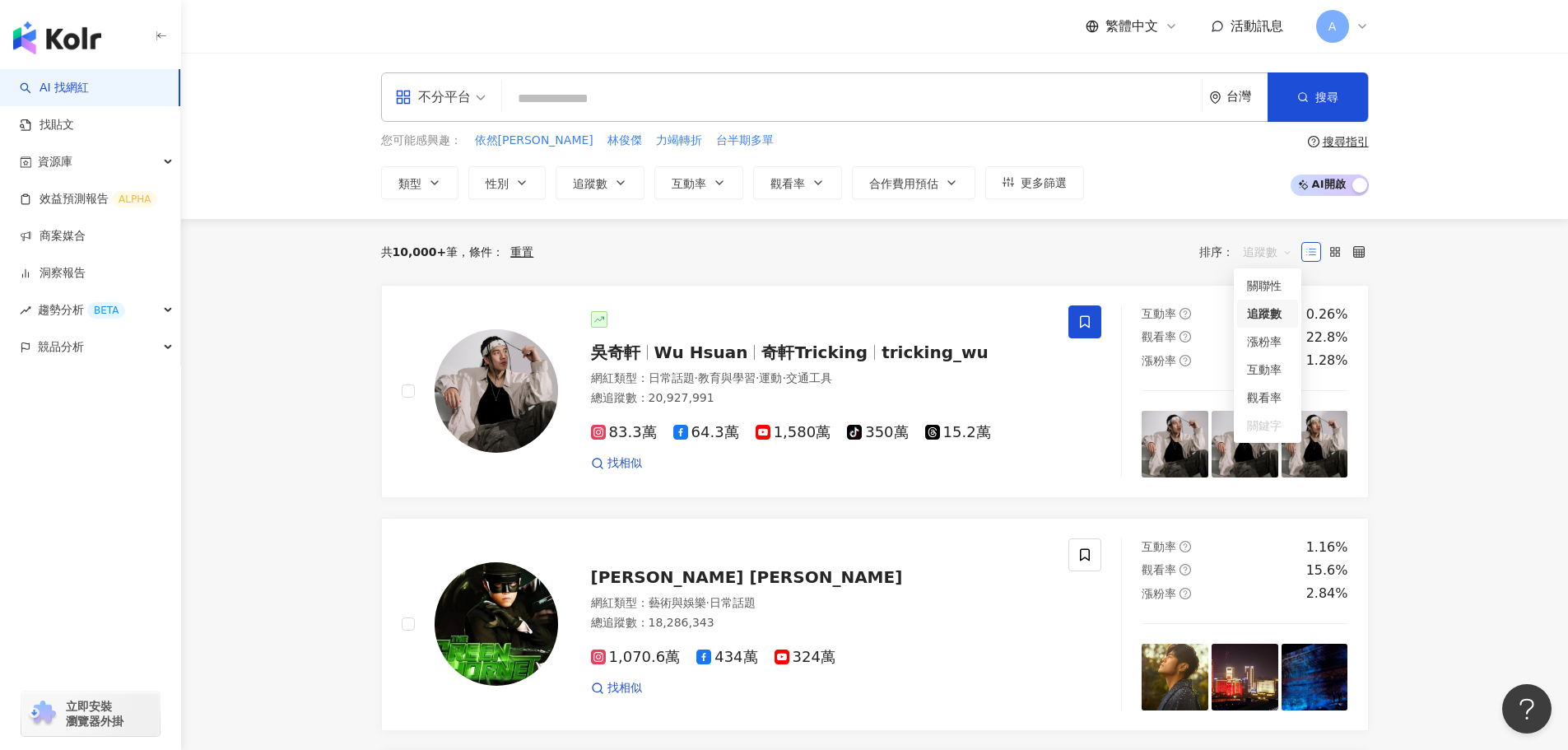
click at [1292, 255] on span "追蹤數" at bounding box center [1267, 252] width 49 height 27
